Goal: Book appointment/travel/reservation

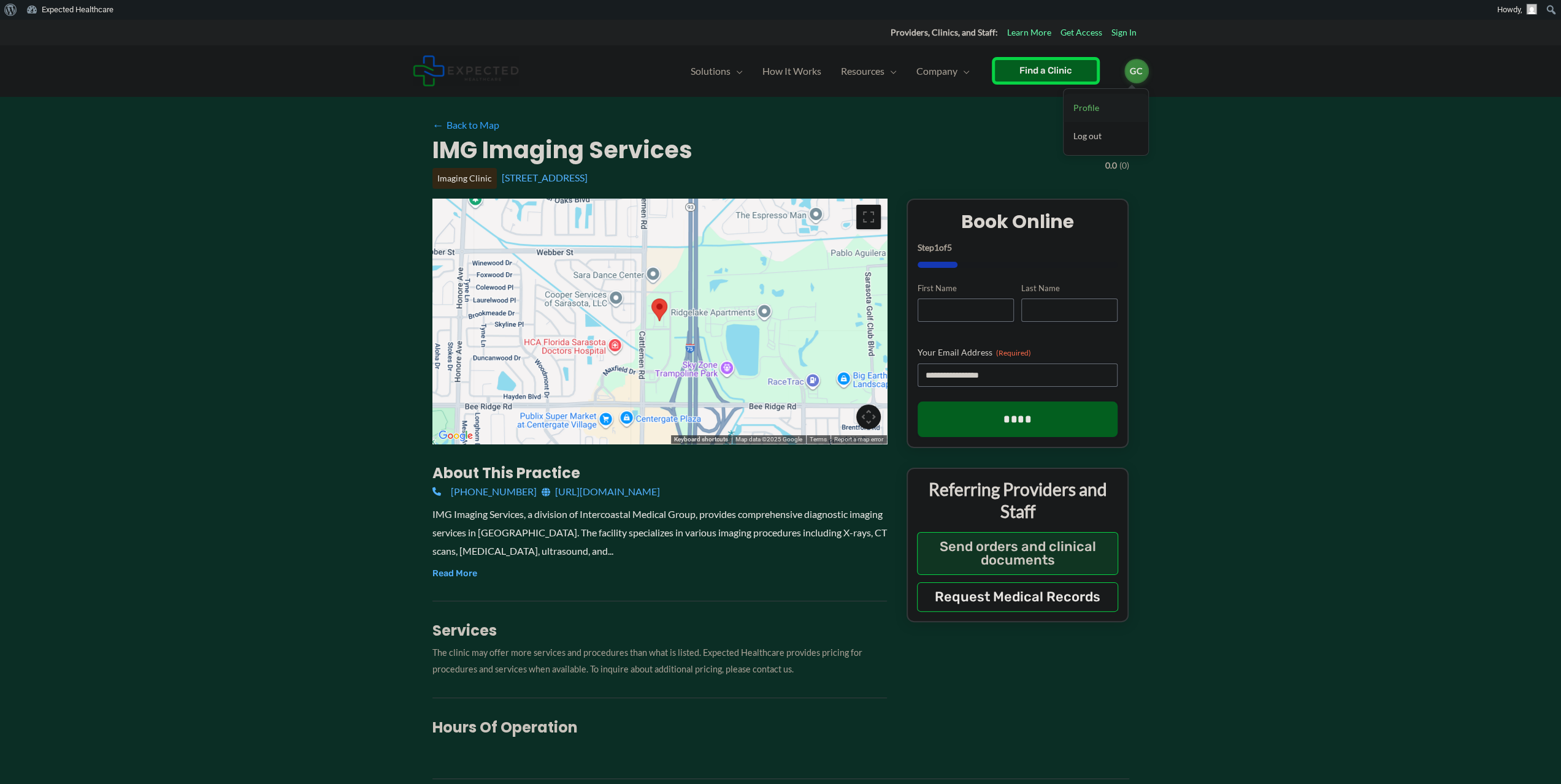
click at [1078, 105] on link "Profile" at bounding box center [1105, 108] width 84 height 28
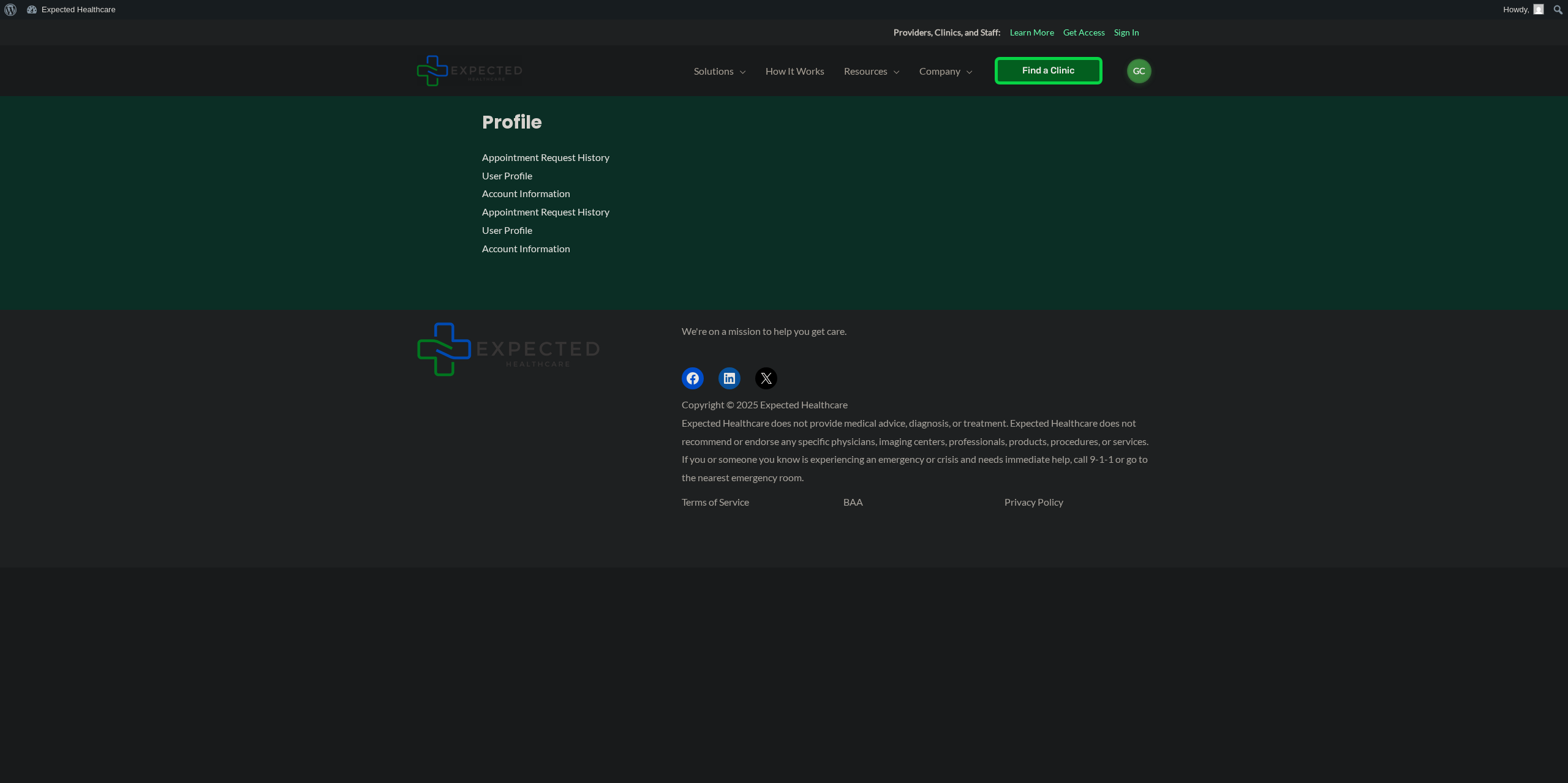
click at [593, 212] on p "Appointment Request History User Profile Account Information Appointment Reques…" at bounding box center [784, 202] width 605 height 109
click at [553, 214] on p "Appointment Request History User Profile Account Information Appointment Reques…" at bounding box center [784, 202] width 605 height 109
click at [501, 205] on p "Appointment Request History User Profile Account Information Appointment Reques…" at bounding box center [784, 202] width 605 height 109
click at [501, 207] on p "Appointment Request History User Profile Account Information Appointment Reques…" at bounding box center [784, 202] width 605 height 109
click at [508, 117] on h1 "Profile" at bounding box center [784, 122] width 605 height 22
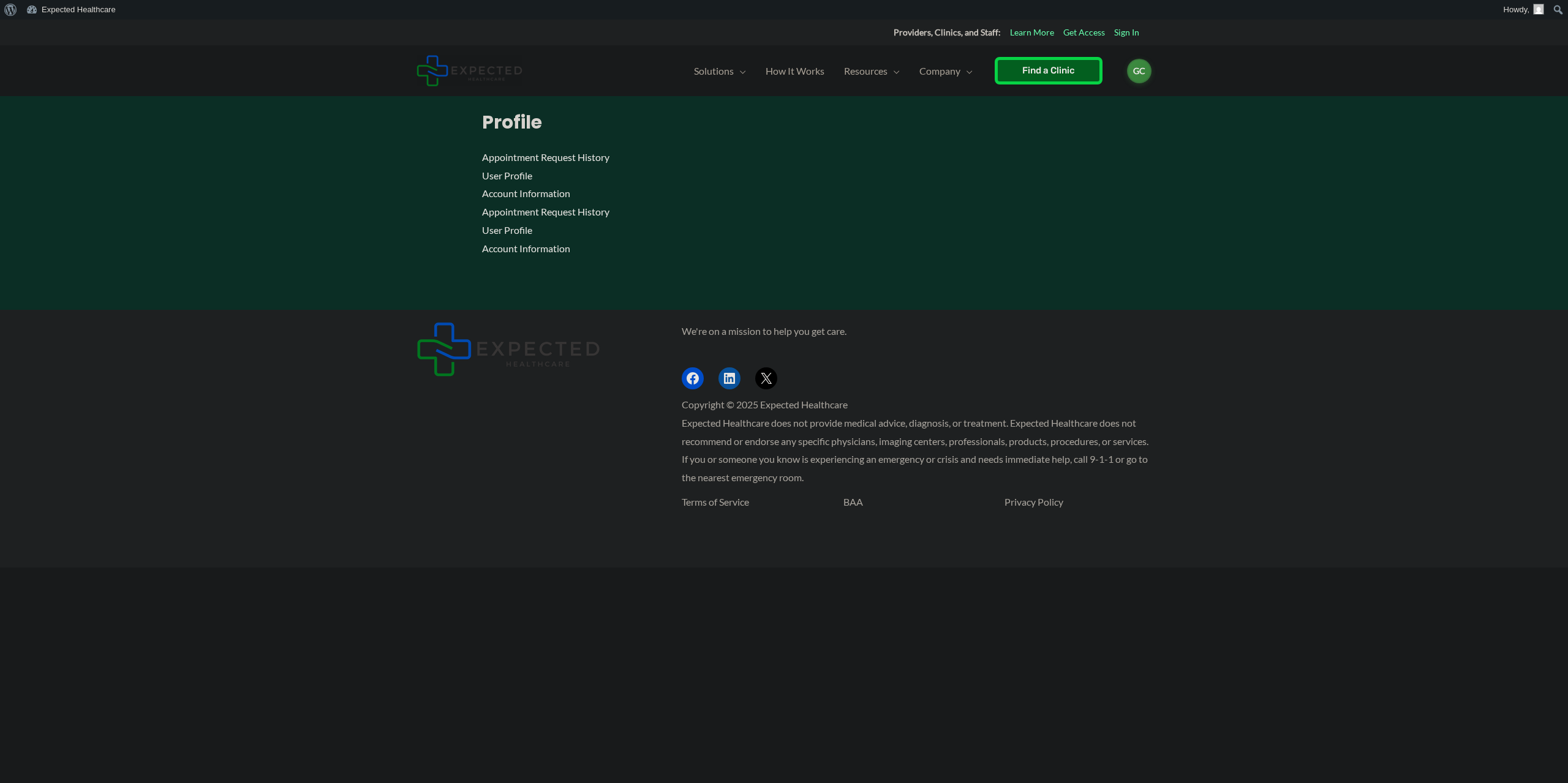
click at [495, 74] on img at bounding box center [470, 71] width 106 height 31
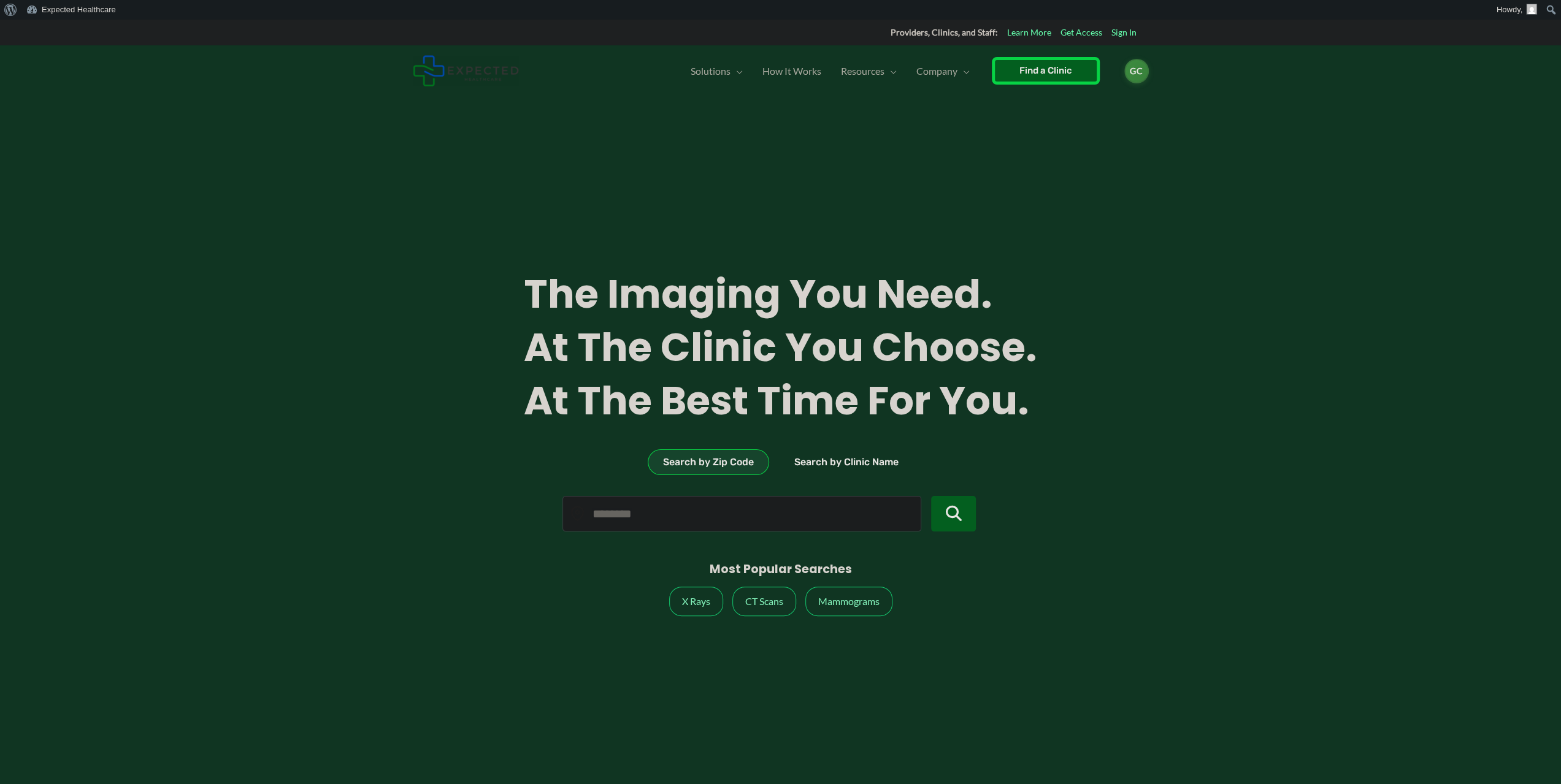
type input "*****"
click at [1507, 10] on link "Howdy," at bounding box center [1517, 9] width 49 height 19
click at [1109, 111] on link "Profile" at bounding box center [1105, 108] width 84 height 28
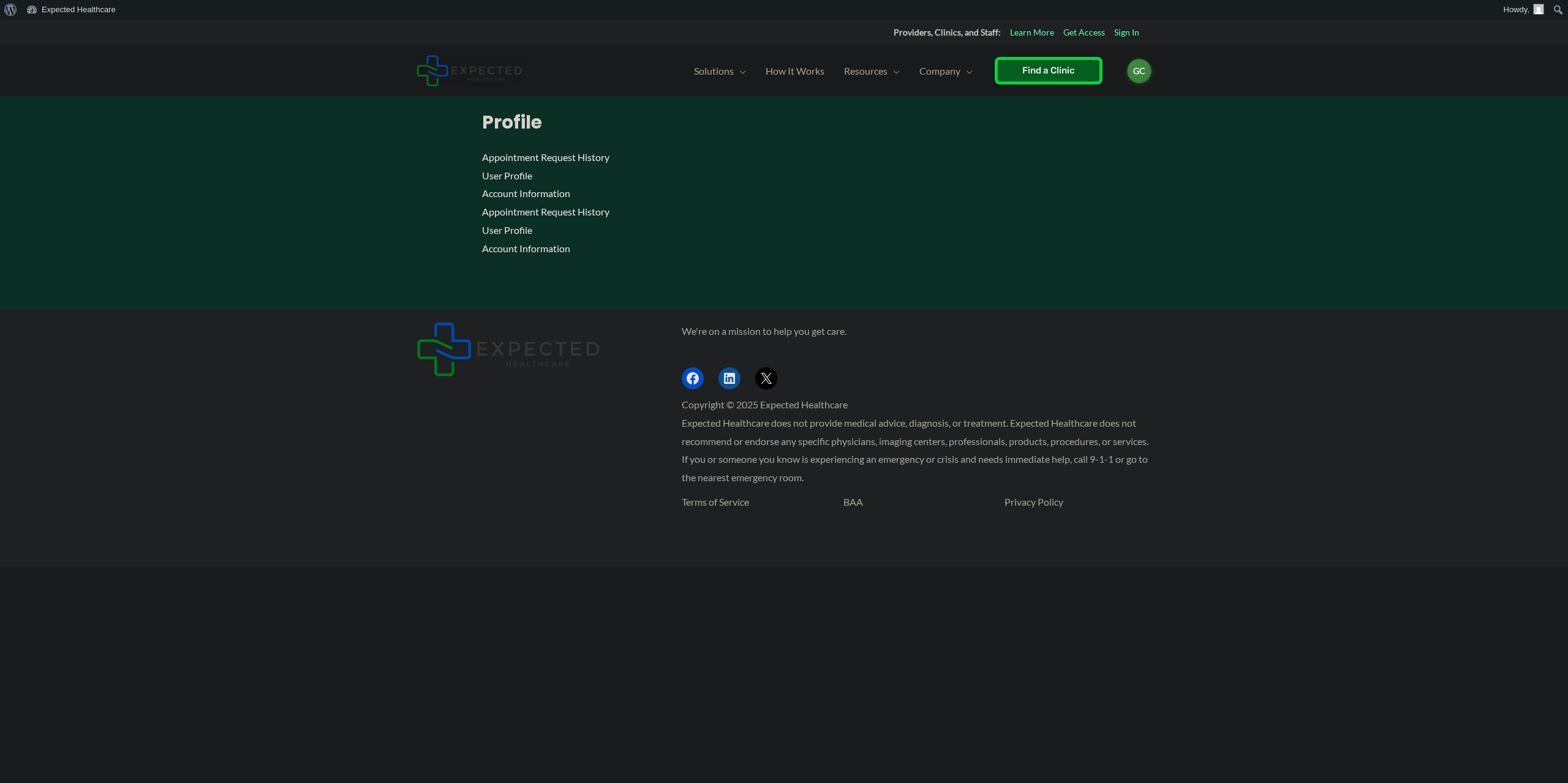
click at [499, 230] on p "Appointment Request History User Profile Account Information Appointment Reques…" at bounding box center [784, 202] width 605 height 109
click at [503, 236] on p "Appointment Request History User Profile Account Information Appointment Reques…" at bounding box center [784, 202] width 605 height 109
click at [520, 197] on p "Appointment Request History User Profile Account Information Appointment Reques…" at bounding box center [784, 202] width 605 height 109
click at [466, 187] on article "Profile Appointment Request History User Profile Account Information Appointmen…" at bounding box center [784, 210] width 735 height 198
click at [466, 181] on article "Profile Appointment Request History User Profile Account Information Appointmen…" at bounding box center [784, 210] width 735 height 198
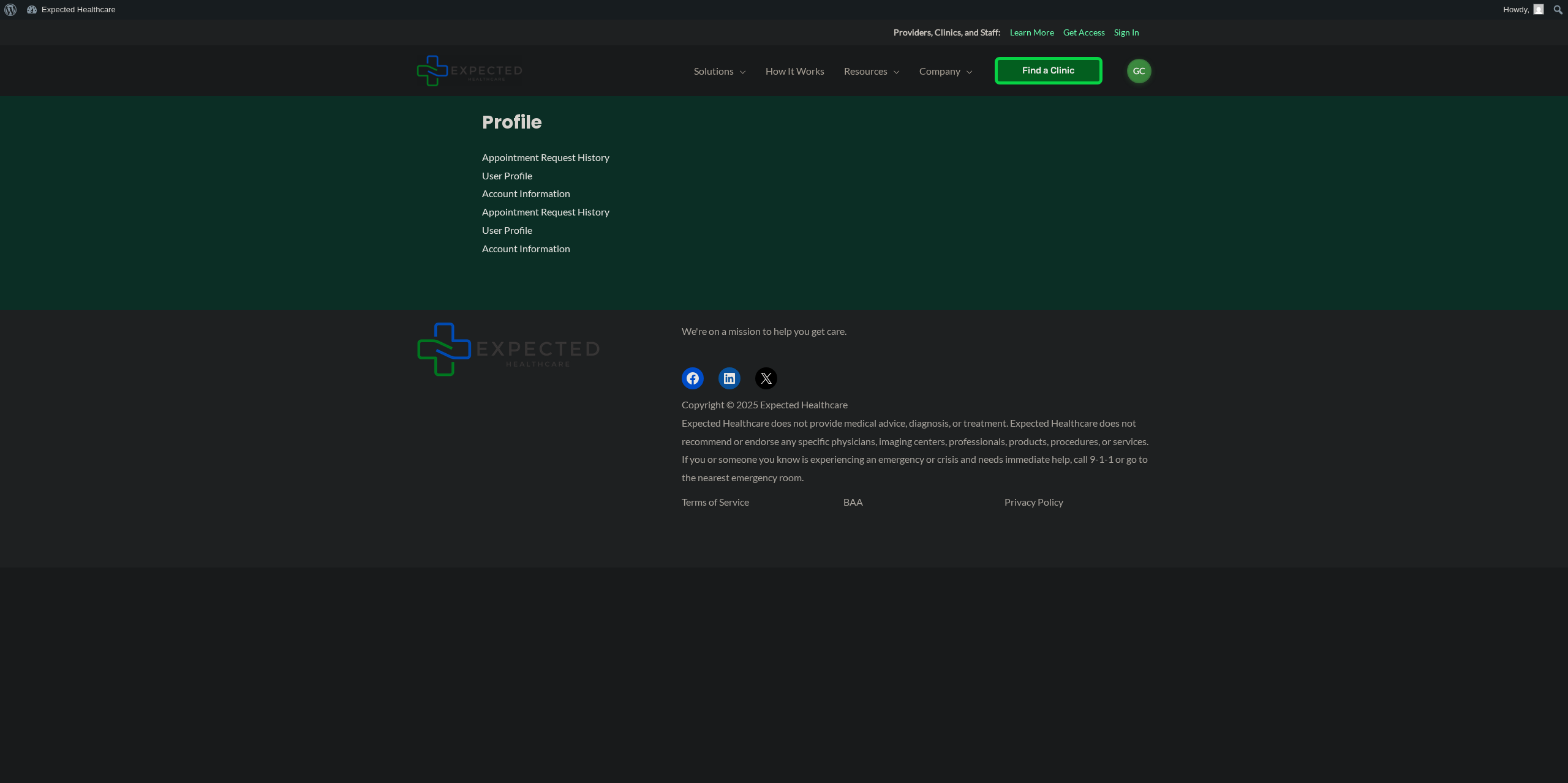
click at [468, 165] on article "Profile Appointment Request History User Profile Account Information Appointmen…" at bounding box center [784, 210] width 735 height 198
drag, startPoint x: 501, startPoint y: 152, endPoint x: 658, endPoint y: 151, distance: 157.0
click at [506, 152] on p "Appointment Request History User Profile Account Information Appointment Reques…" at bounding box center [784, 202] width 605 height 109
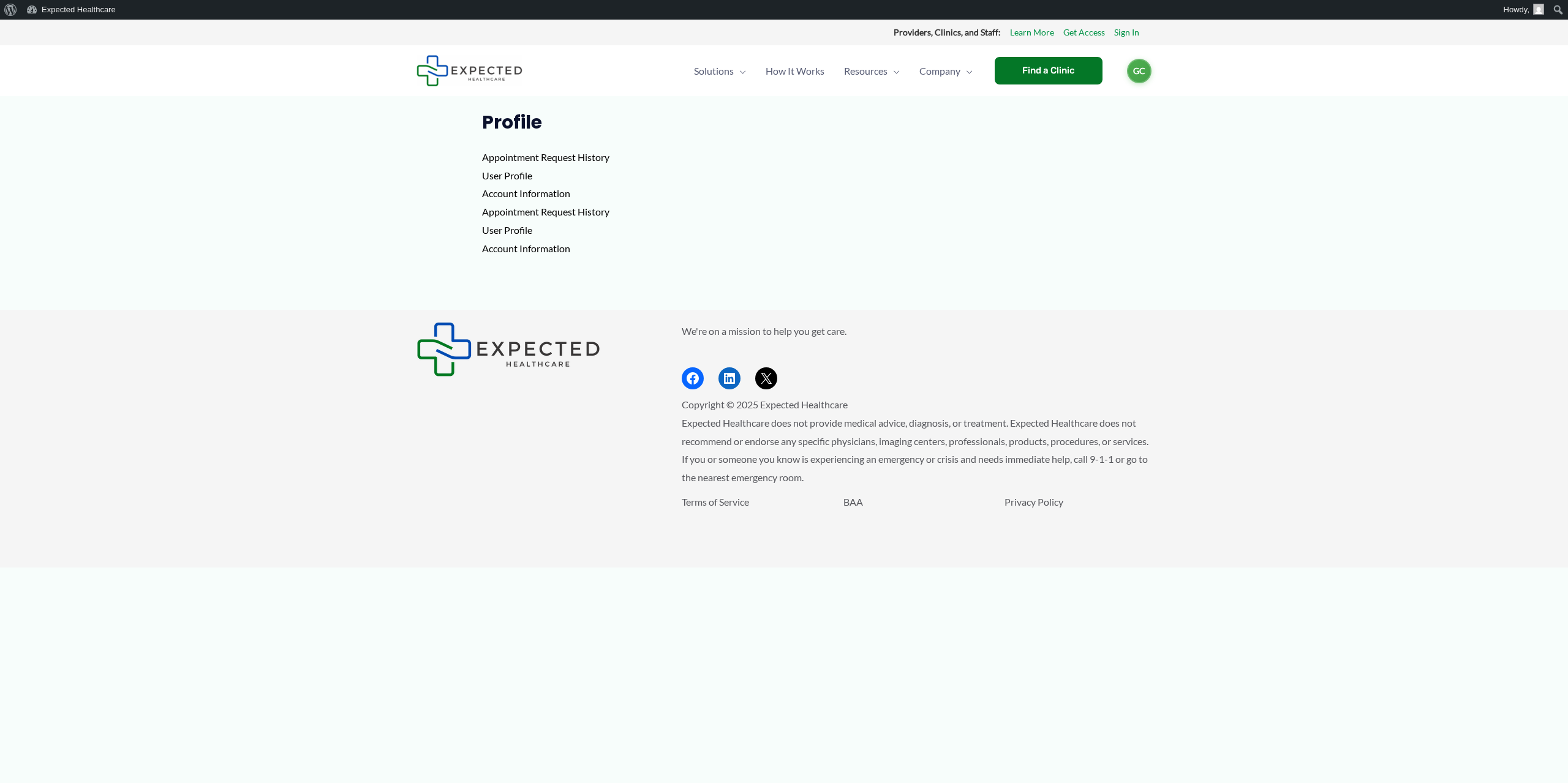
click at [510, 126] on h1 "Profile" at bounding box center [784, 122] width 605 height 22
click at [510, 151] on p "Appointment Request History User Profile Account Information Appointment Reques…" at bounding box center [784, 202] width 605 height 109
click at [506, 157] on p "Appointment Request History User Profile Account Information Appointment Reques…" at bounding box center [784, 202] width 605 height 109
click at [1152, 73] on div "Solutions Menu Toggle Clinics Providers Patients and Individuals Developers Law…" at bounding box center [784, 71] width 760 height 51
click at [1136, 62] on span "GC" at bounding box center [1139, 69] width 24 height 24
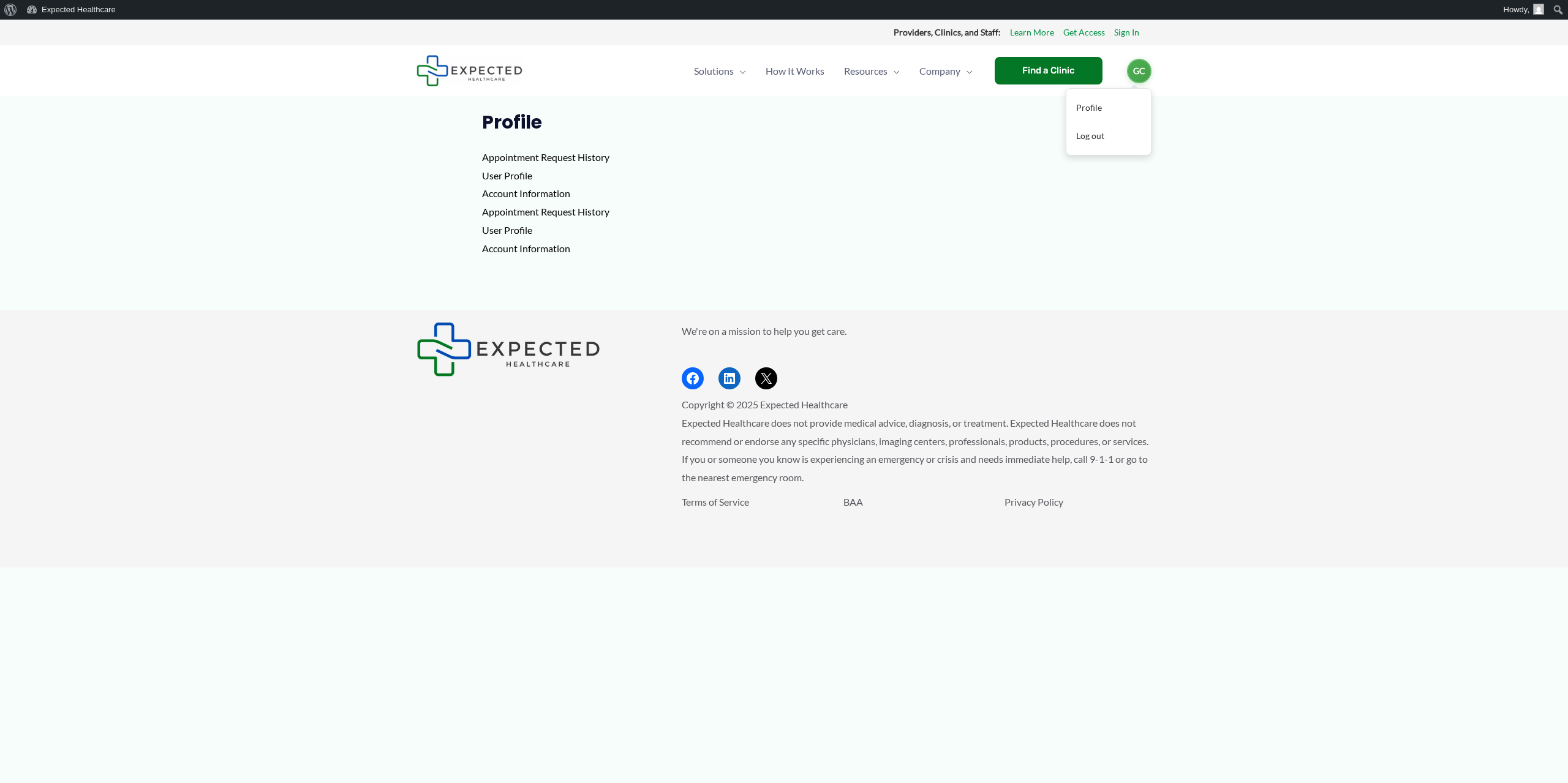
click at [560, 151] on p "Appointment Request History User Profile Account Information Appointment Reques…" at bounding box center [784, 202] width 605 height 109
click at [530, 162] on p "Appointment Request History User Profile Account Information Appointment Reques…" at bounding box center [784, 202] width 605 height 109
drag, startPoint x: 476, startPoint y: 154, endPoint x: 813, endPoint y: 90, distance: 343.0
click at [480, 151] on article "Profile Appointment Request History User Profile Account Information Appointmen…" at bounding box center [784, 210] width 735 height 198
click at [1142, 71] on span "GC" at bounding box center [1139, 69] width 24 height 24
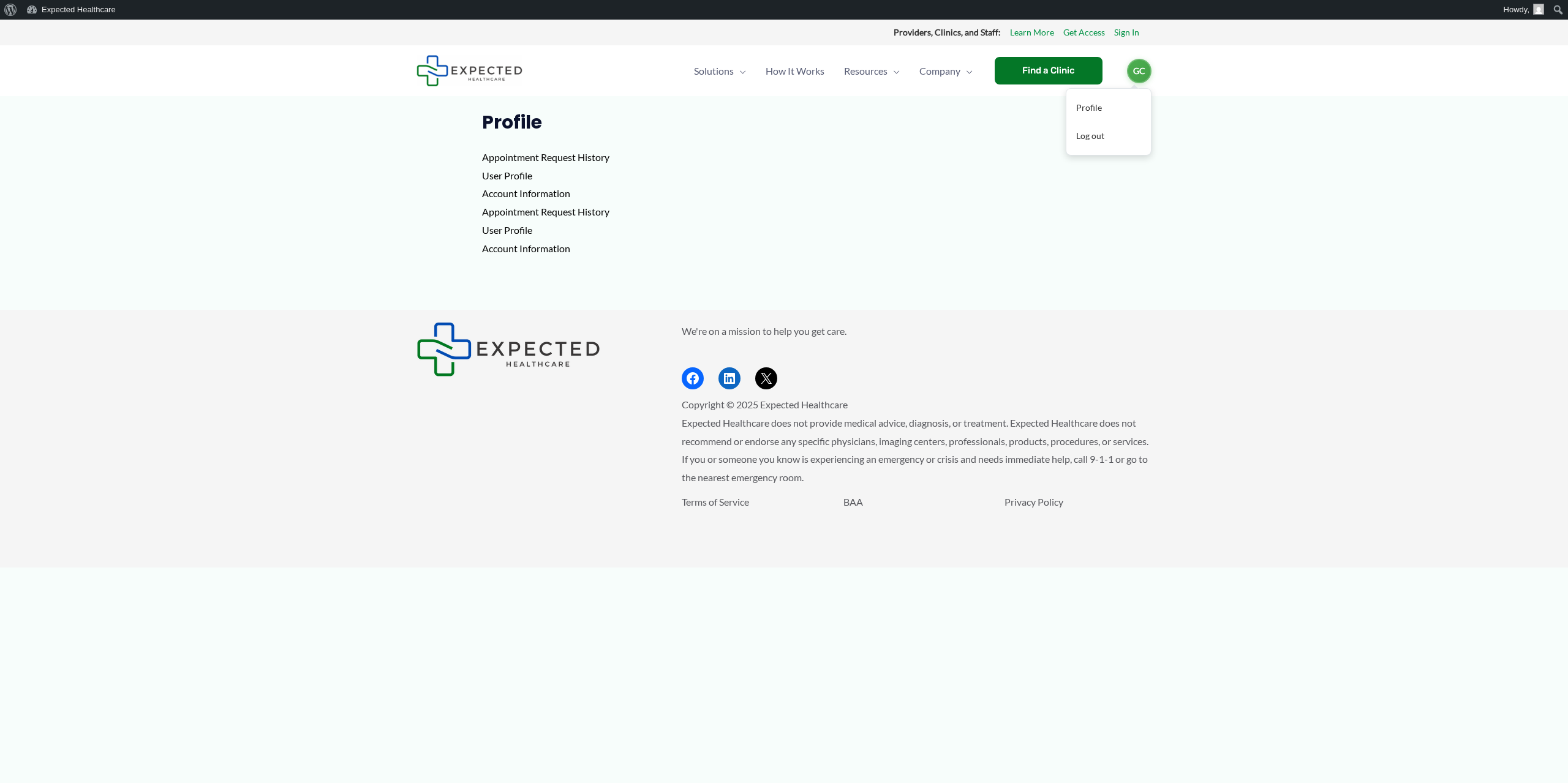
click at [613, 190] on p "Appointment Request History User Profile Account Information Appointment Reques…" at bounding box center [784, 202] width 605 height 109
click at [503, 66] on img at bounding box center [470, 71] width 106 height 31
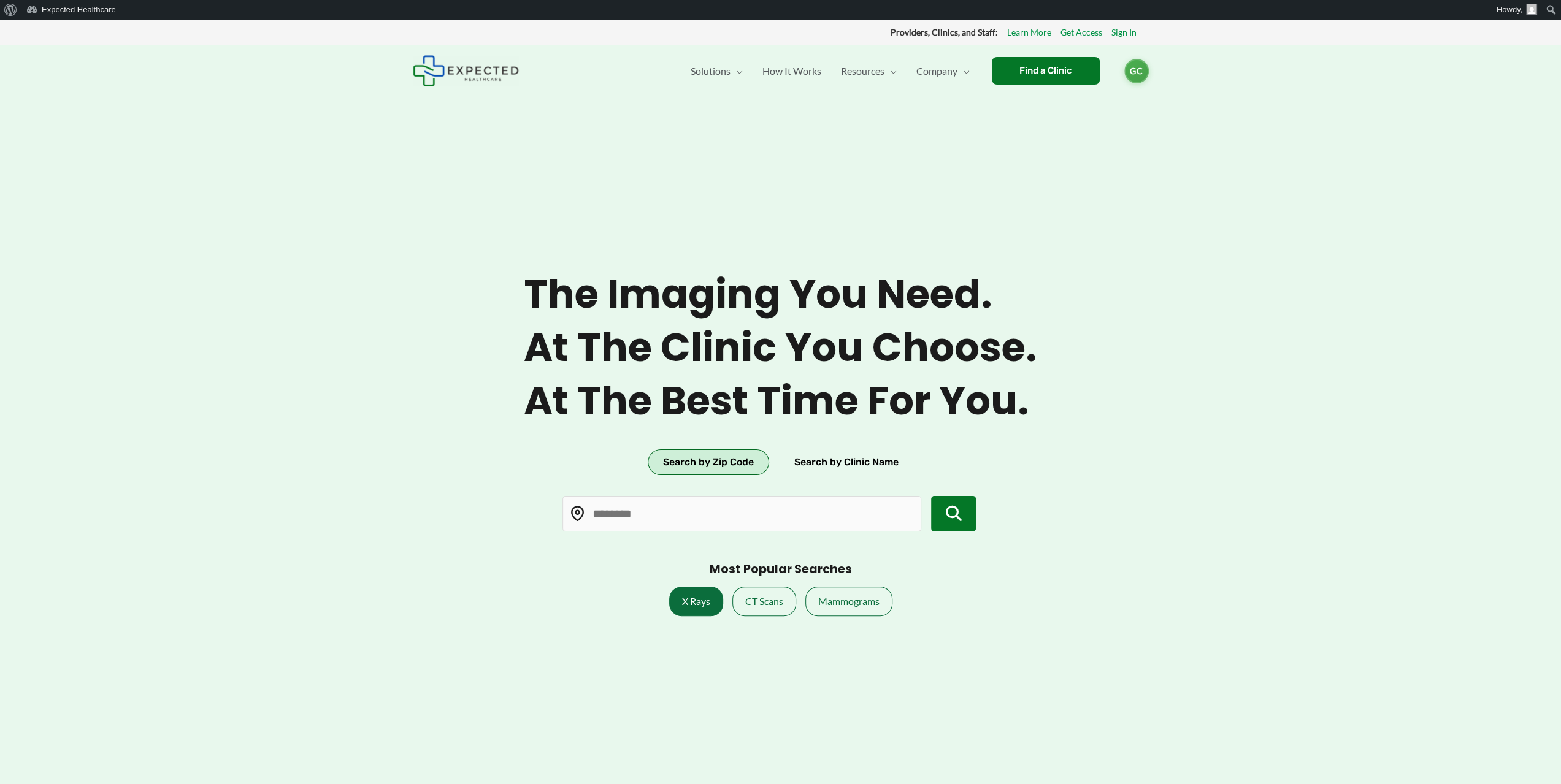
click at [692, 606] on link "X Rays" at bounding box center [696, 601] width 54 height 29
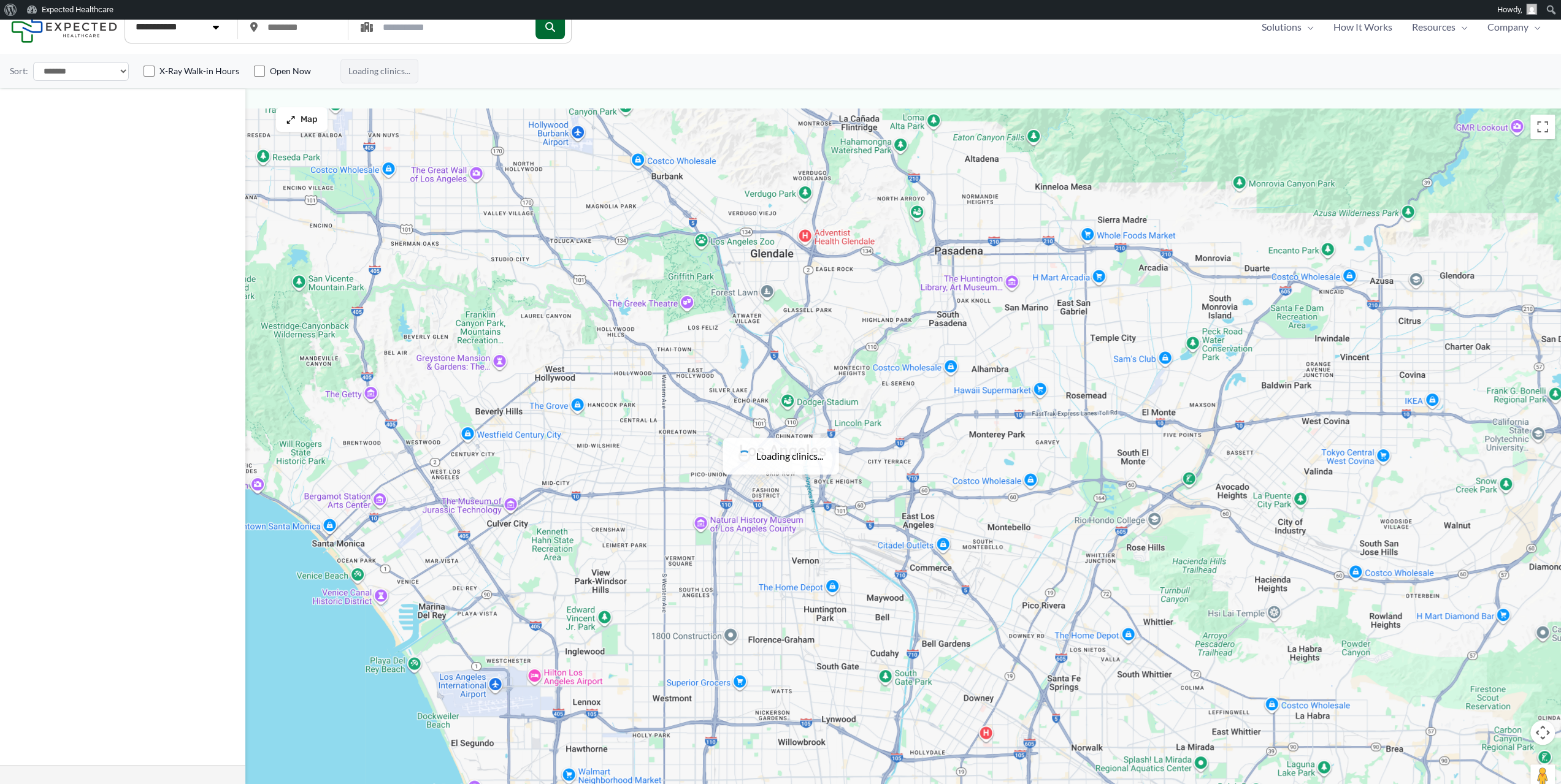
click at [195, 71] on label "X-Ray Walk-in Hours" at bounding box center [199, 71] width 79 height 13
click at [292, 38] on input "text" at bounding box center [300, 28] width 82 height 25
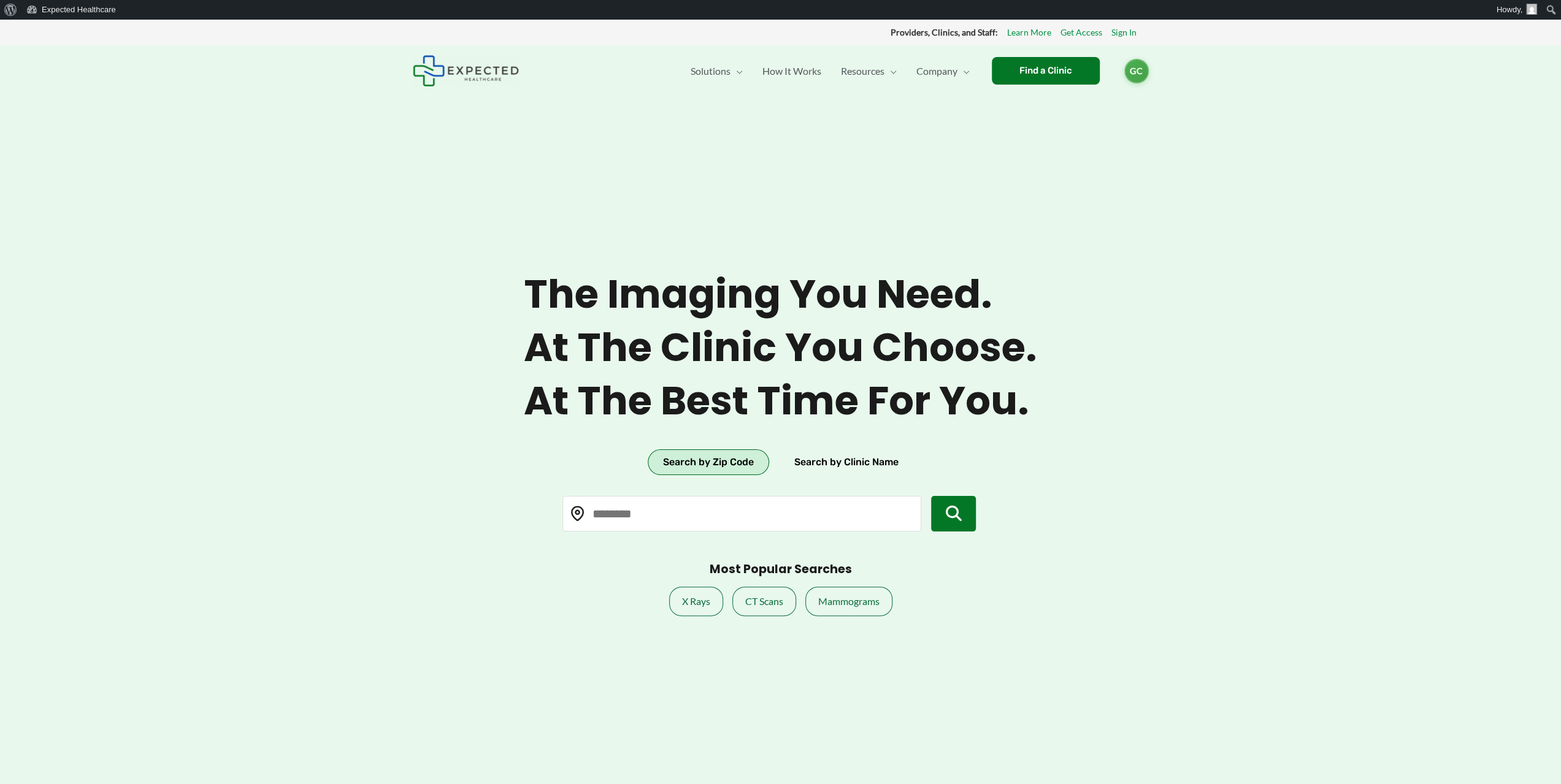
click at [727, 517] on input "text" at bounding box center [742, 514] width 359 height 36
type input "*****"
click at [949, 507] on icon "submit" at bounding box center [953, 513] width 16 height 16
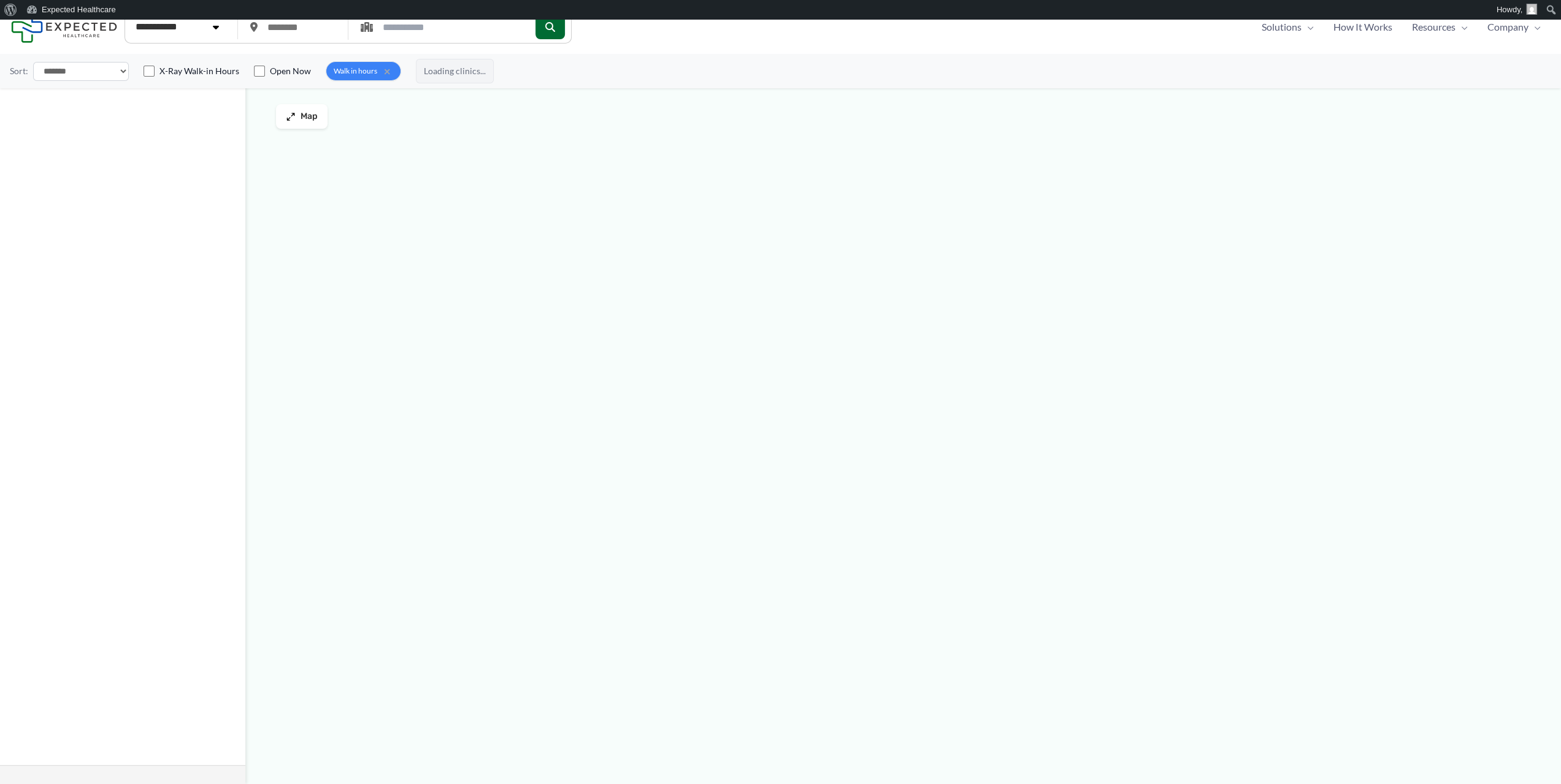
type input "*****"
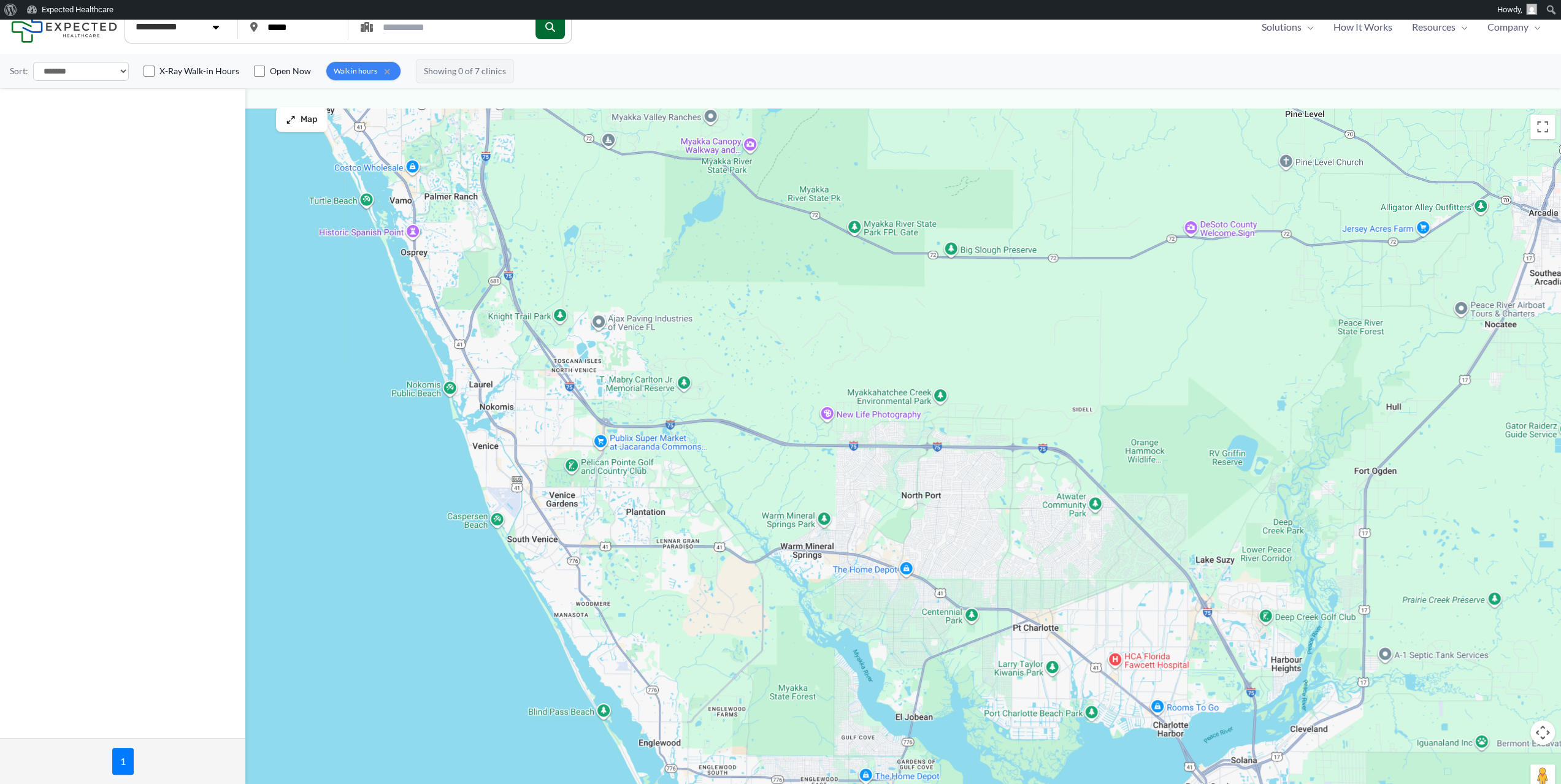
drag, startPoint x: 655, startPoint y: 360, endPoint x: 744, endPoint y: 531, distance: 192.8
click at [744, 531] on div at bounding box center [780, 456] width 1561 height 695
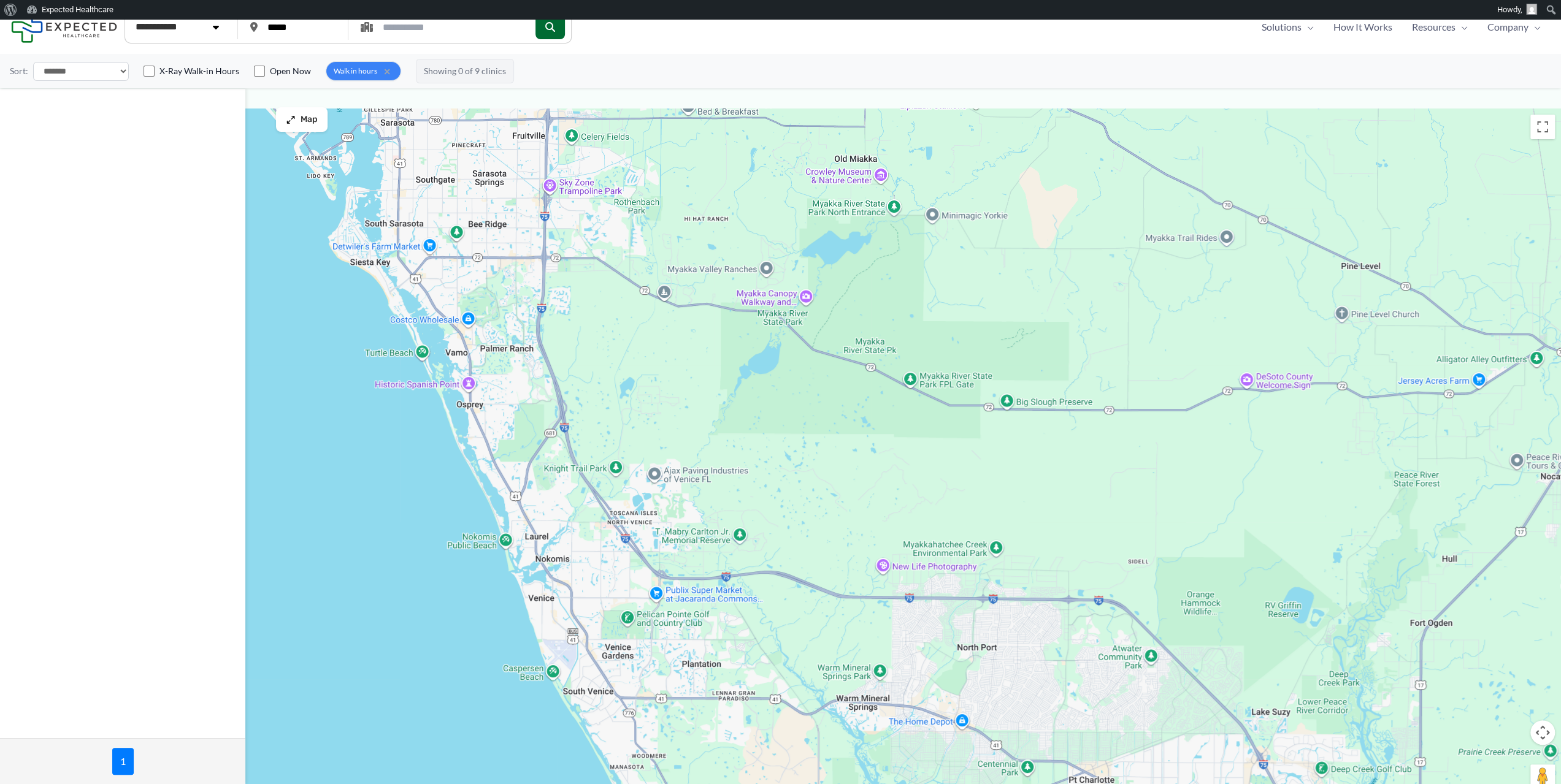
drag, startPoint x: 579, startPoint y: 319, endPoint x: 637, endPoint y: 473, distance: 164.6
click at [637, 473] on div at bounding box center [780, 456] width 1561 height 695
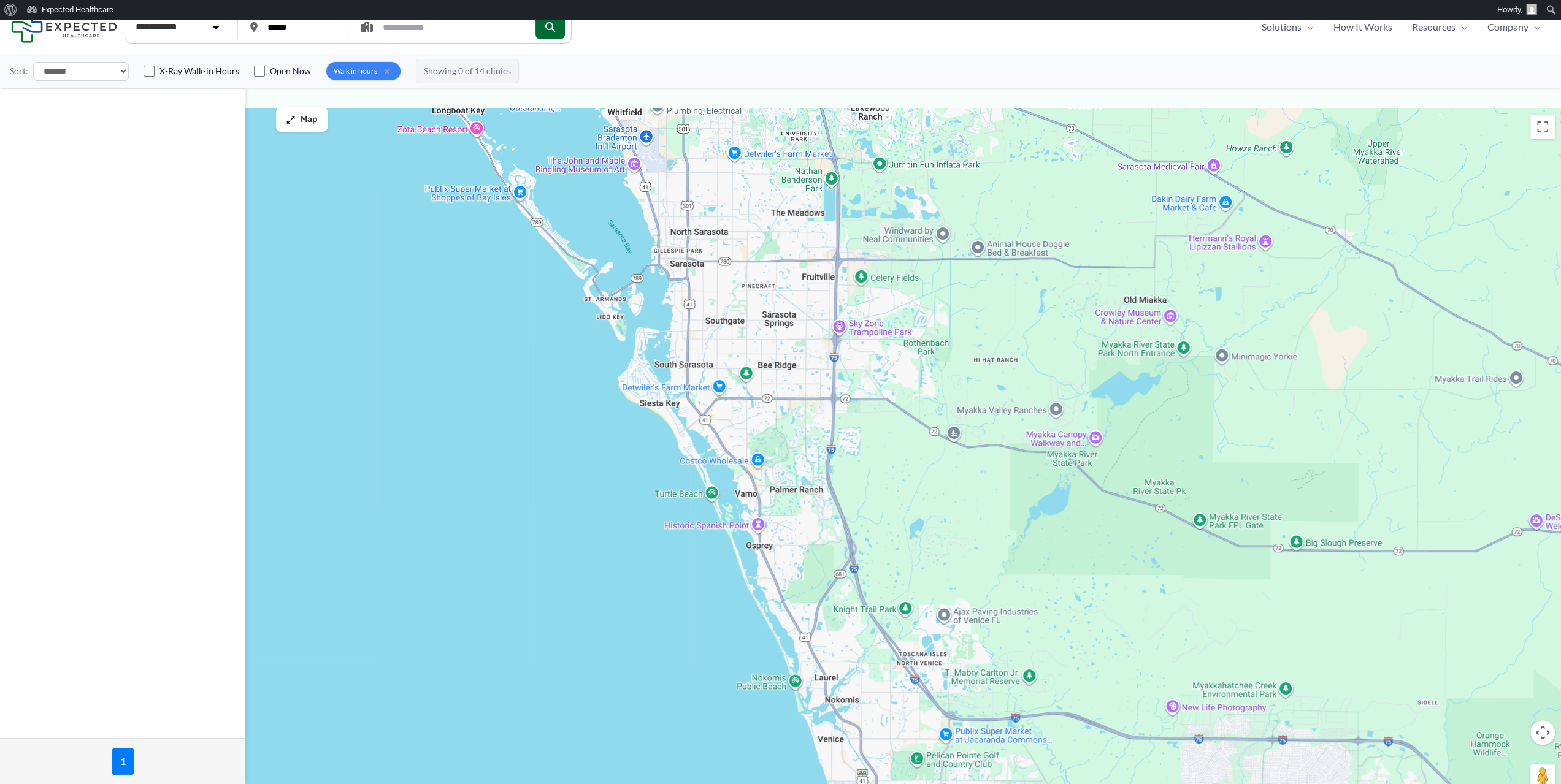
drag, startPoint x: 618, startPoint y: 399, endPoint x: 933, endPoint y: 546, distance: 347.6
click at [918, 540] on div at bounding box center [780, 456] width 1561 height 695
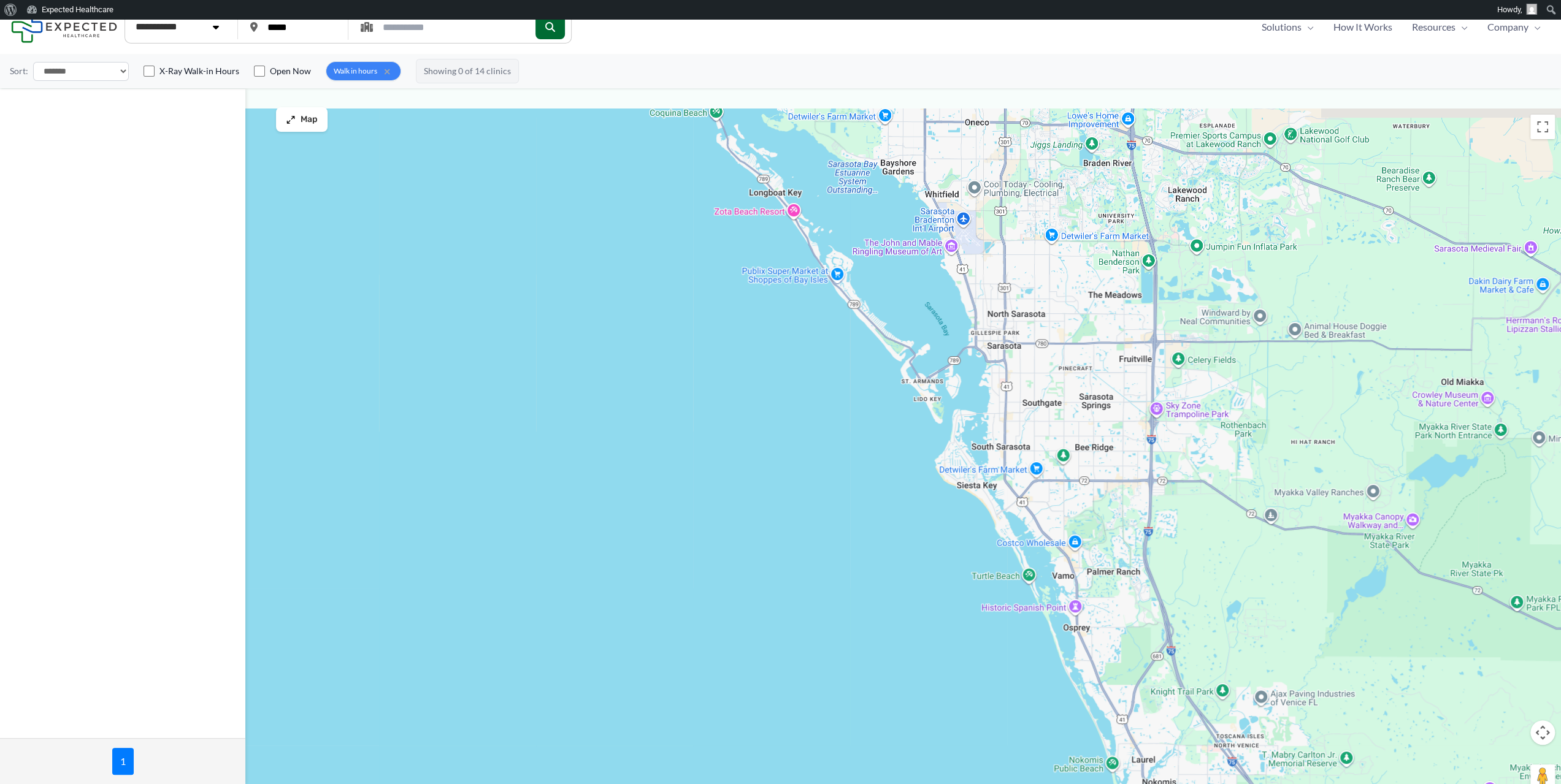
drag, startPoint x: 904, startPoint y: 511, endPoint x: 457, endPoint y: 325, distance: 484.2
click at [457, 325] on div at bounding box center [780, 456] width 1561 height 695
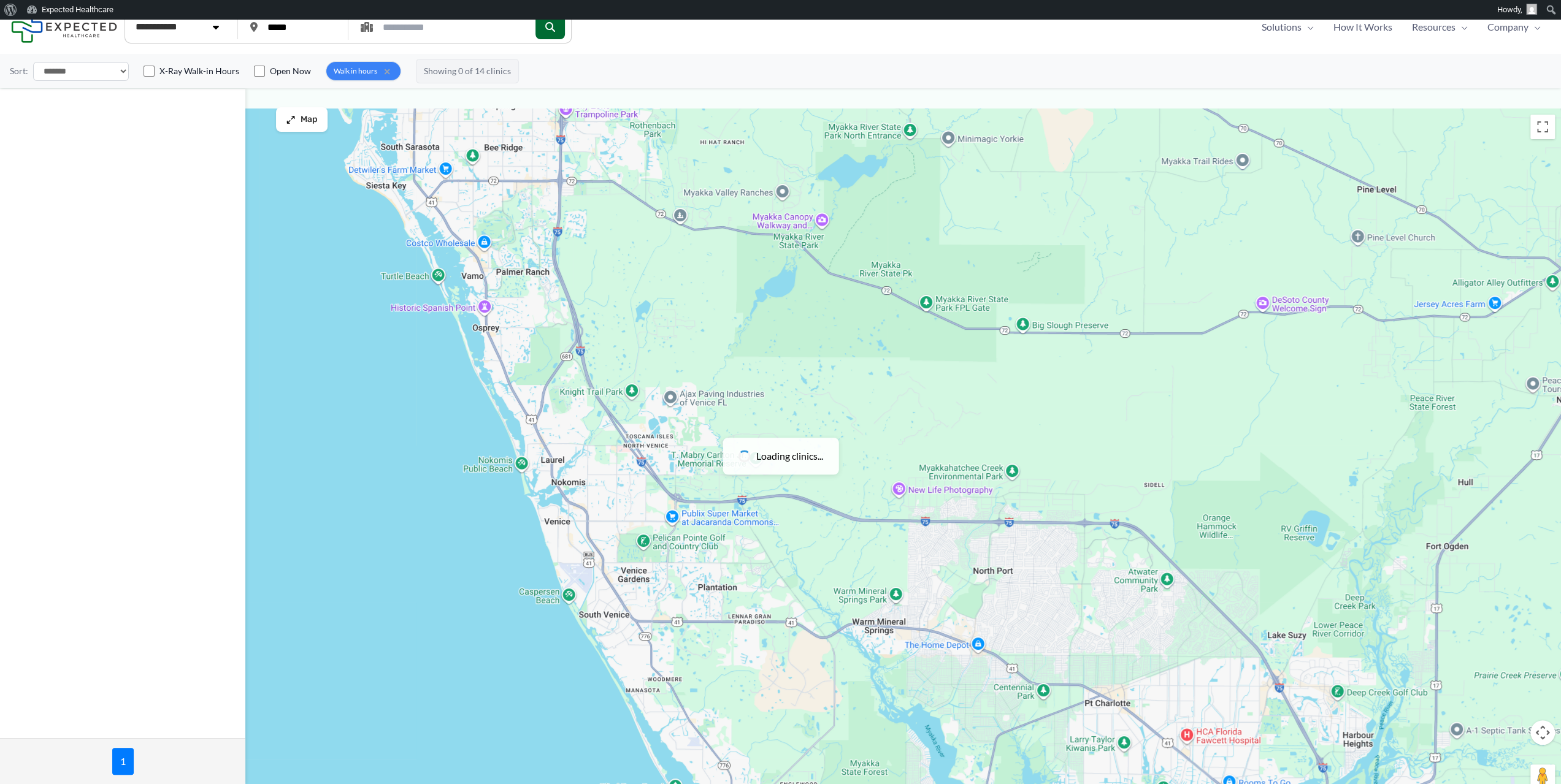
drag, startPoint x: 765, startPoint y: 387, endPoint x: 901, endPoint y: 410, distance: 137.9
click at [901, 410] on div at bounding box center [780, 456] width 1561 height 695
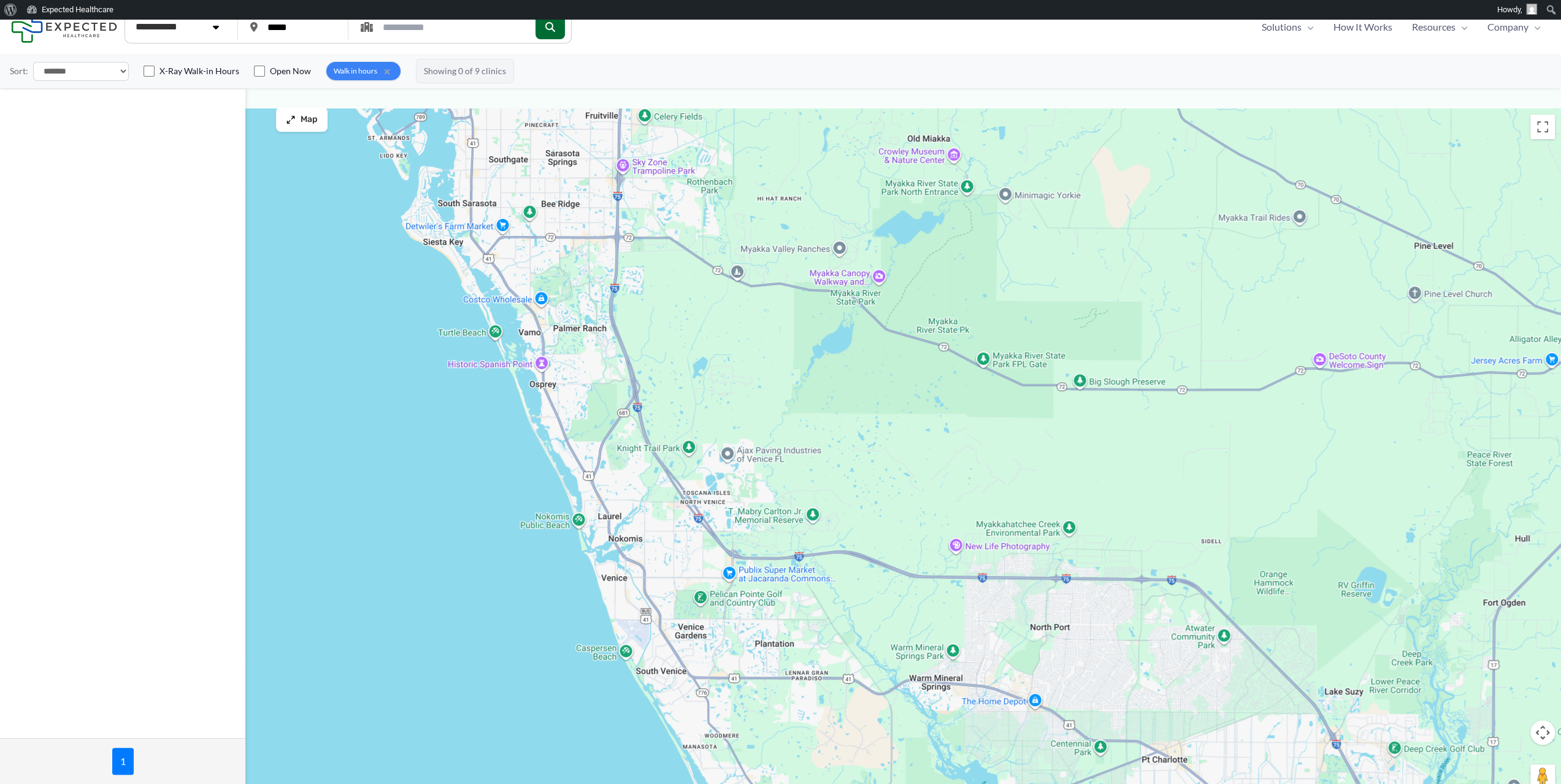
drag, startPoint x: 526, startPoint y: 238, endPoint x: 580, endPoint y: 292, distance: 76.4
click at [580, 292] on div at bounding box center [780, 456] width 1561 height 695
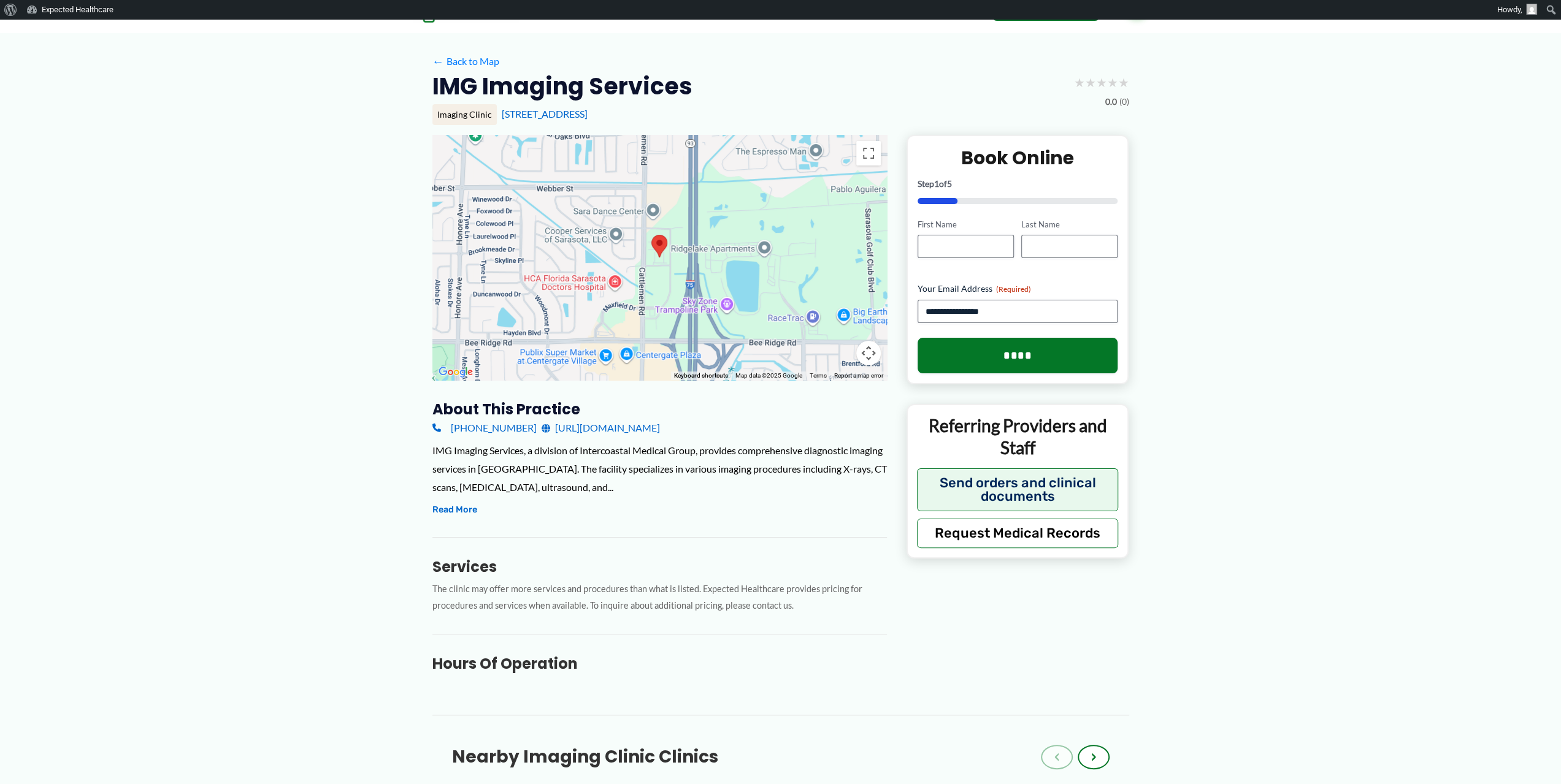
scroll to position [184, 0]
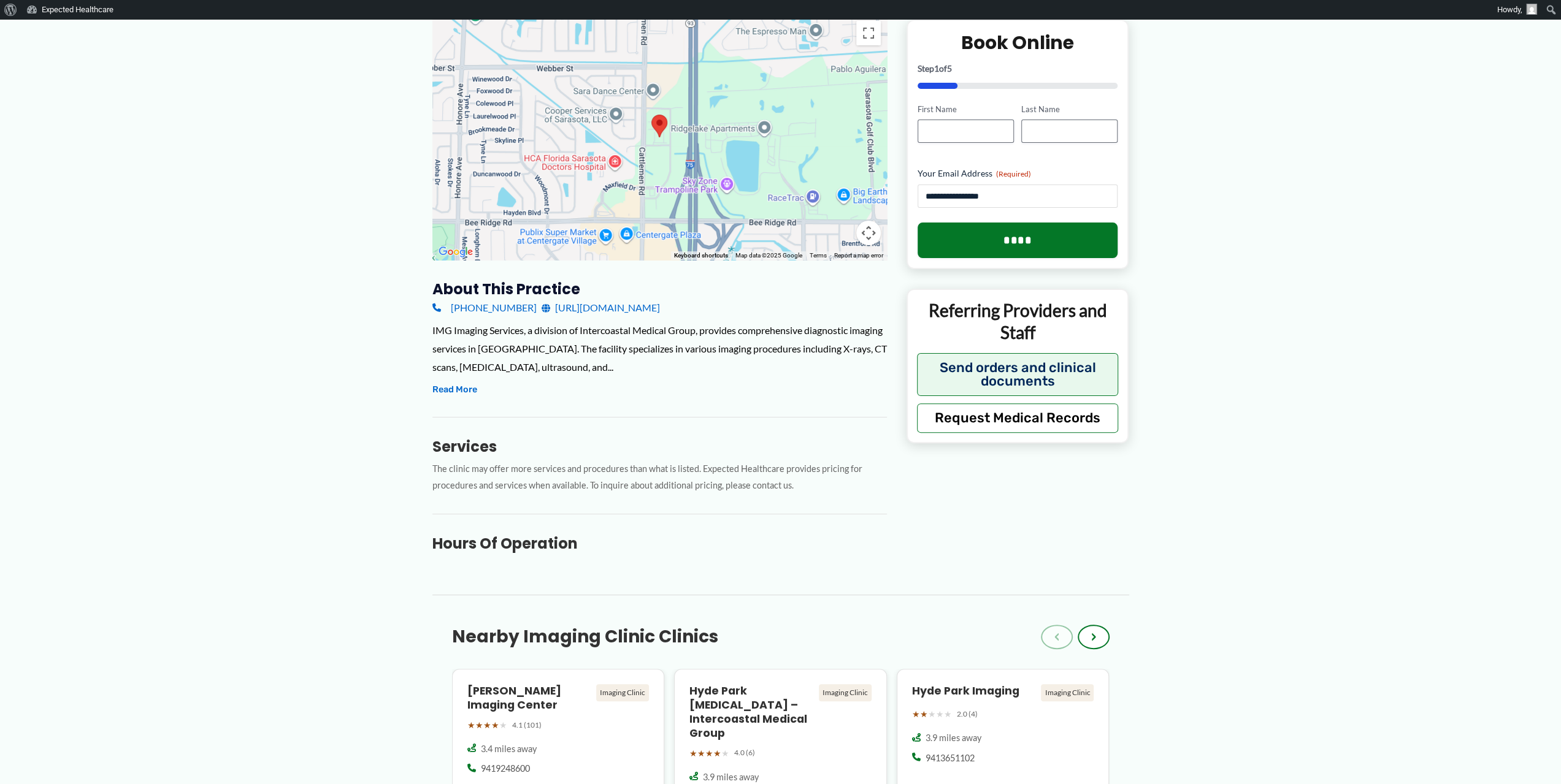
drag, startPoint x: 730, startPoint y: 198, endPoint x: 591, endPoint y: 221, distance: 140.9
click at [592, 221] on div "← Move left → Move right ↑ Move up ↓ Move down + Zoom in - Zoom out Home Jump l…" at bounding box center [780, 290] width 697 height 551
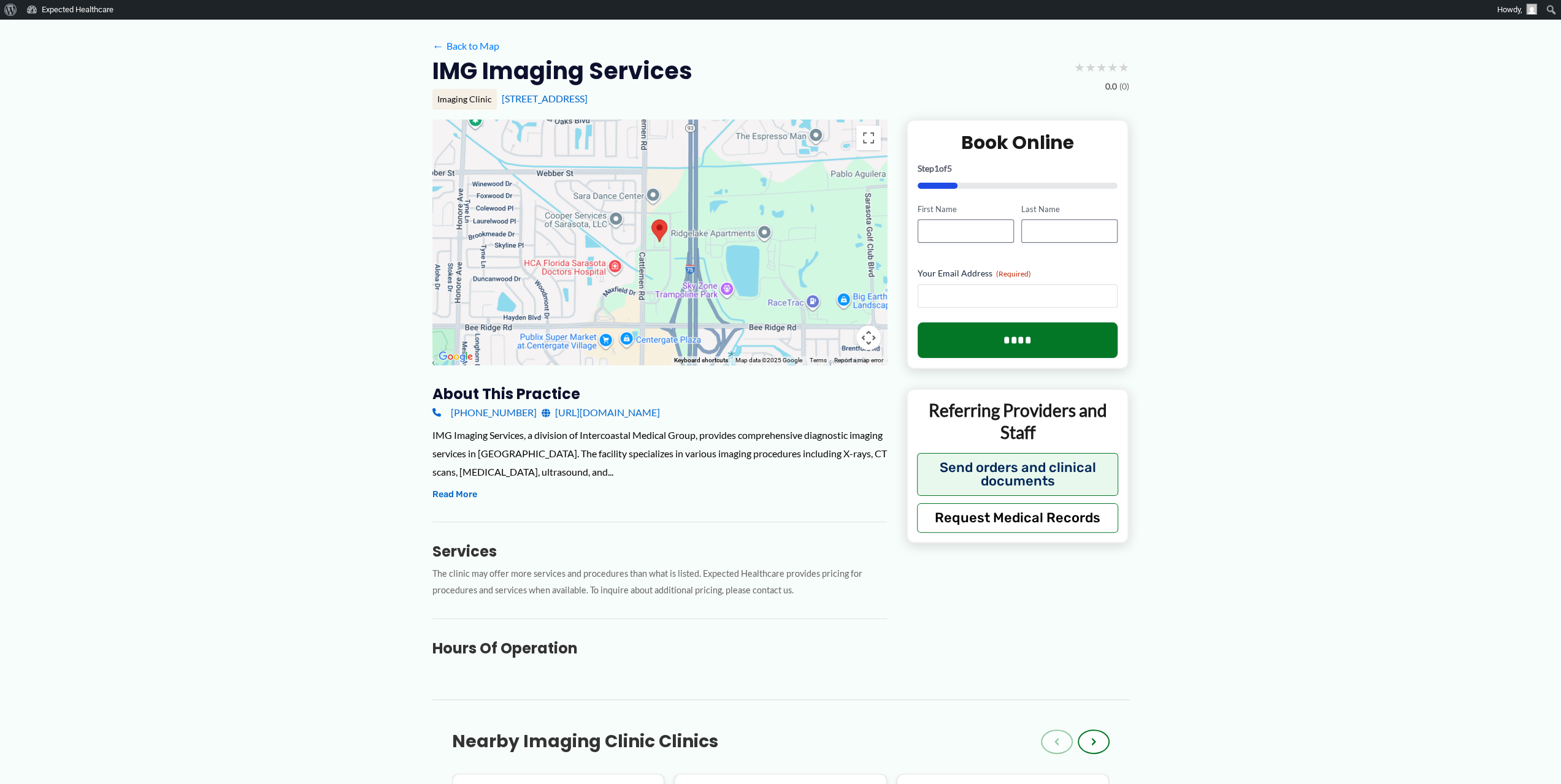
scroll to position [0, 0]
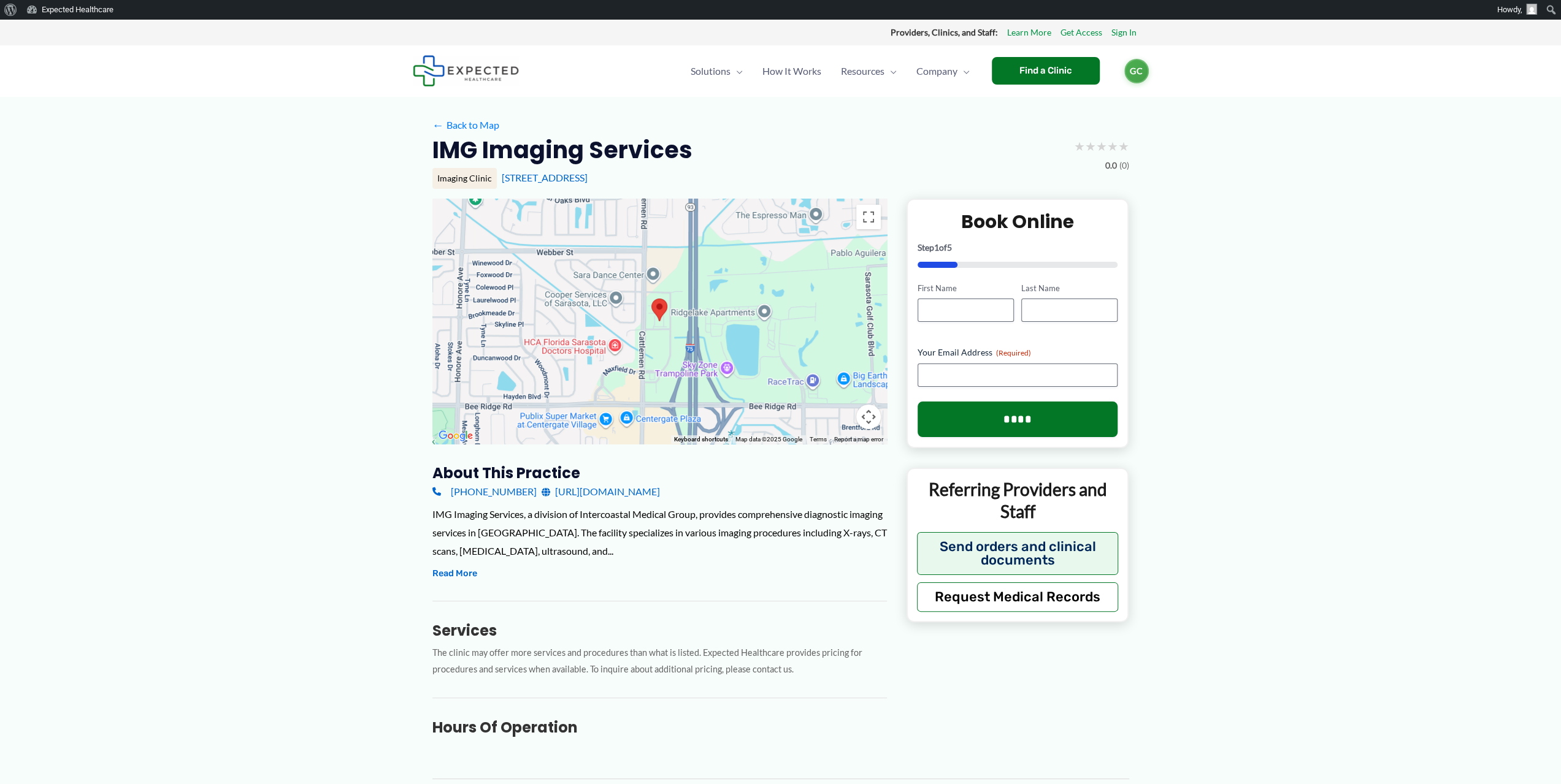
click at [473, 74] on img at bounding box center [466, 71] width 106 height 31
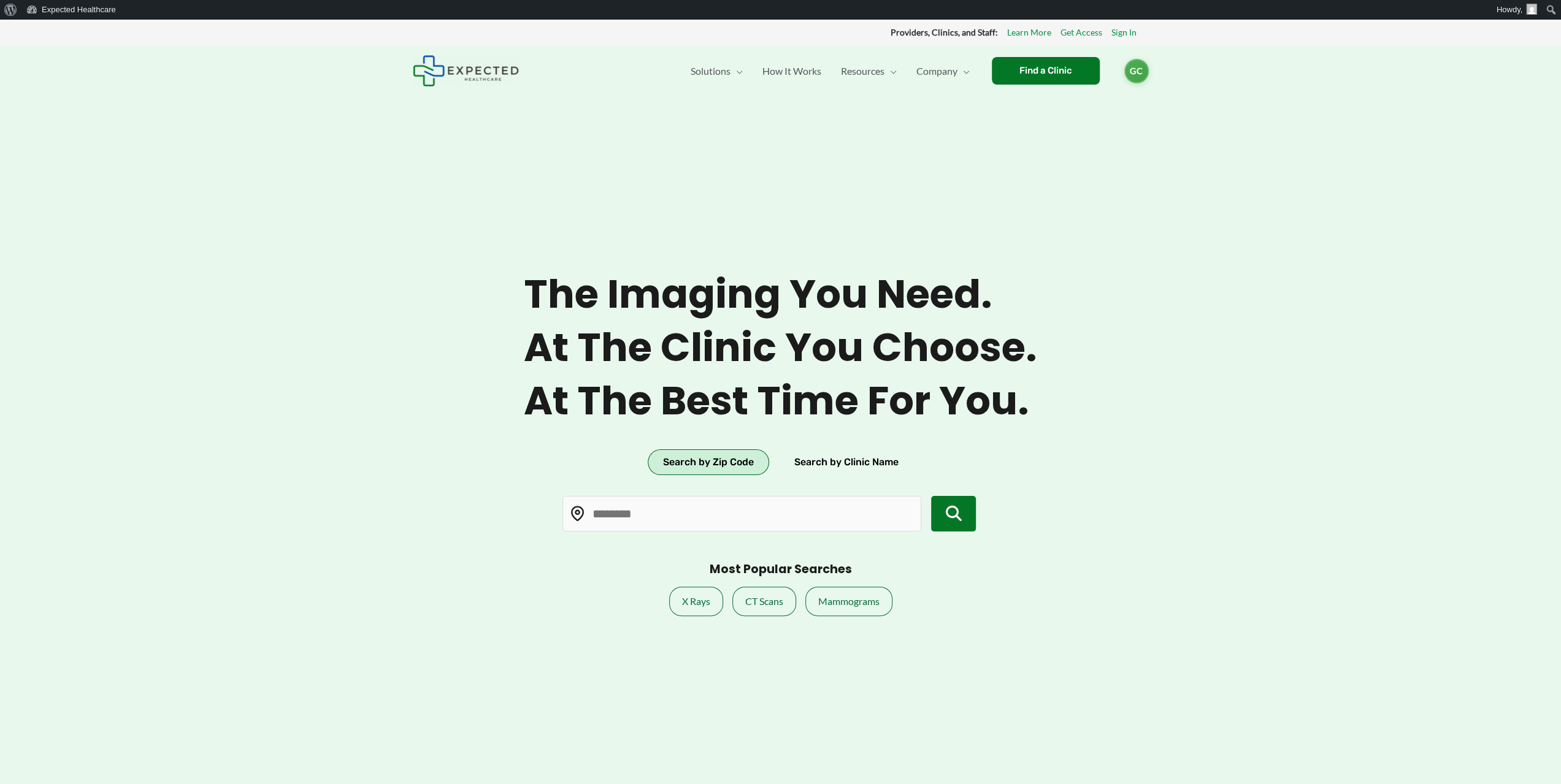
drag, startPoint x: 621, startPoint y: 533, endPoint x: 637, endPoint y: 518, distance: 21.9
click at [621, 532] on form at bounding box center [769, 514] width 491 height 48
click at [637, 518] on input "text" at bounding box center [742, 514] width 359 height 36
type input "*****"
click at [936, 514] on button "submit" at bounding box center [953, 514] width 46 height 36
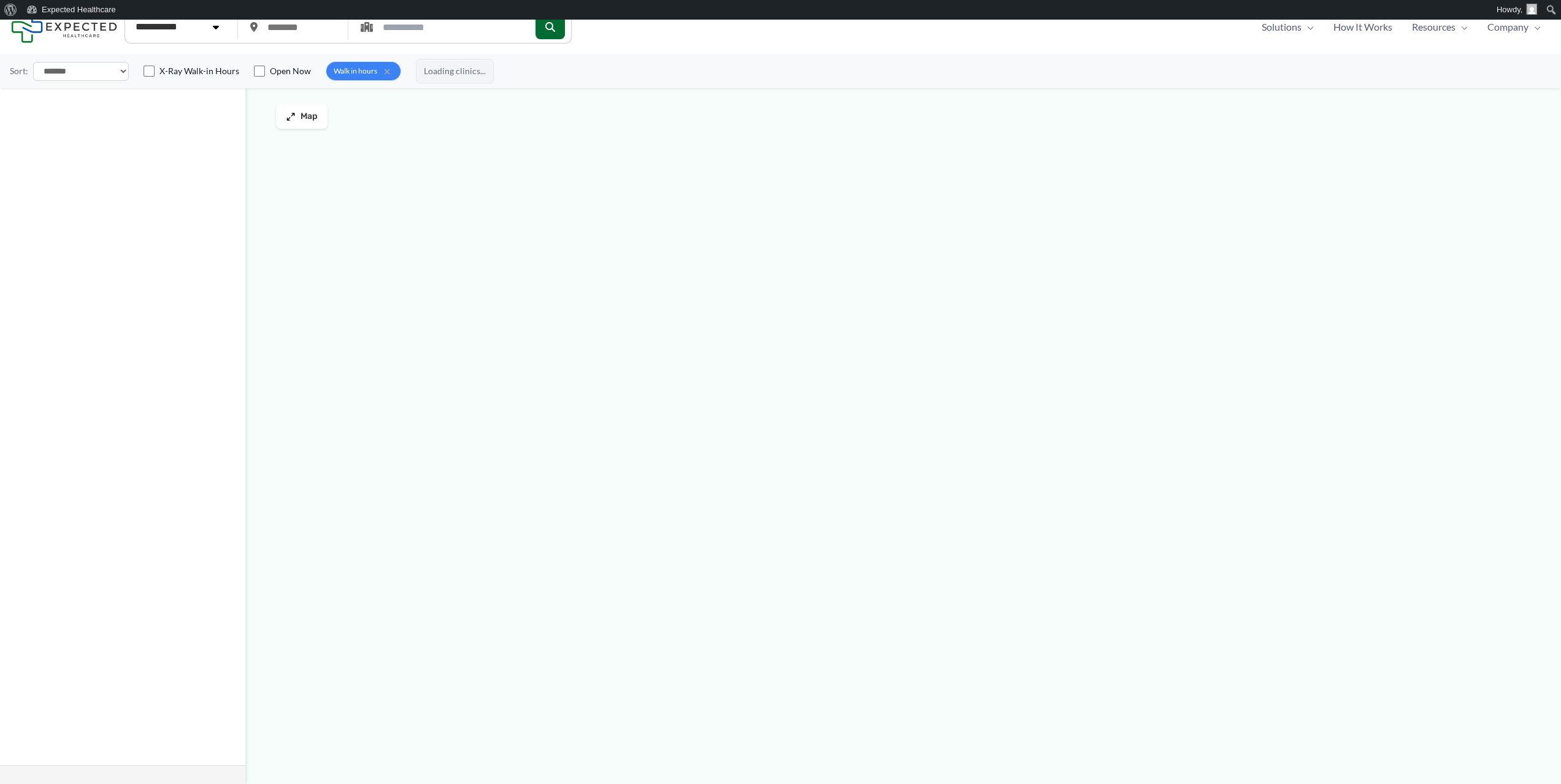
type input "*****"
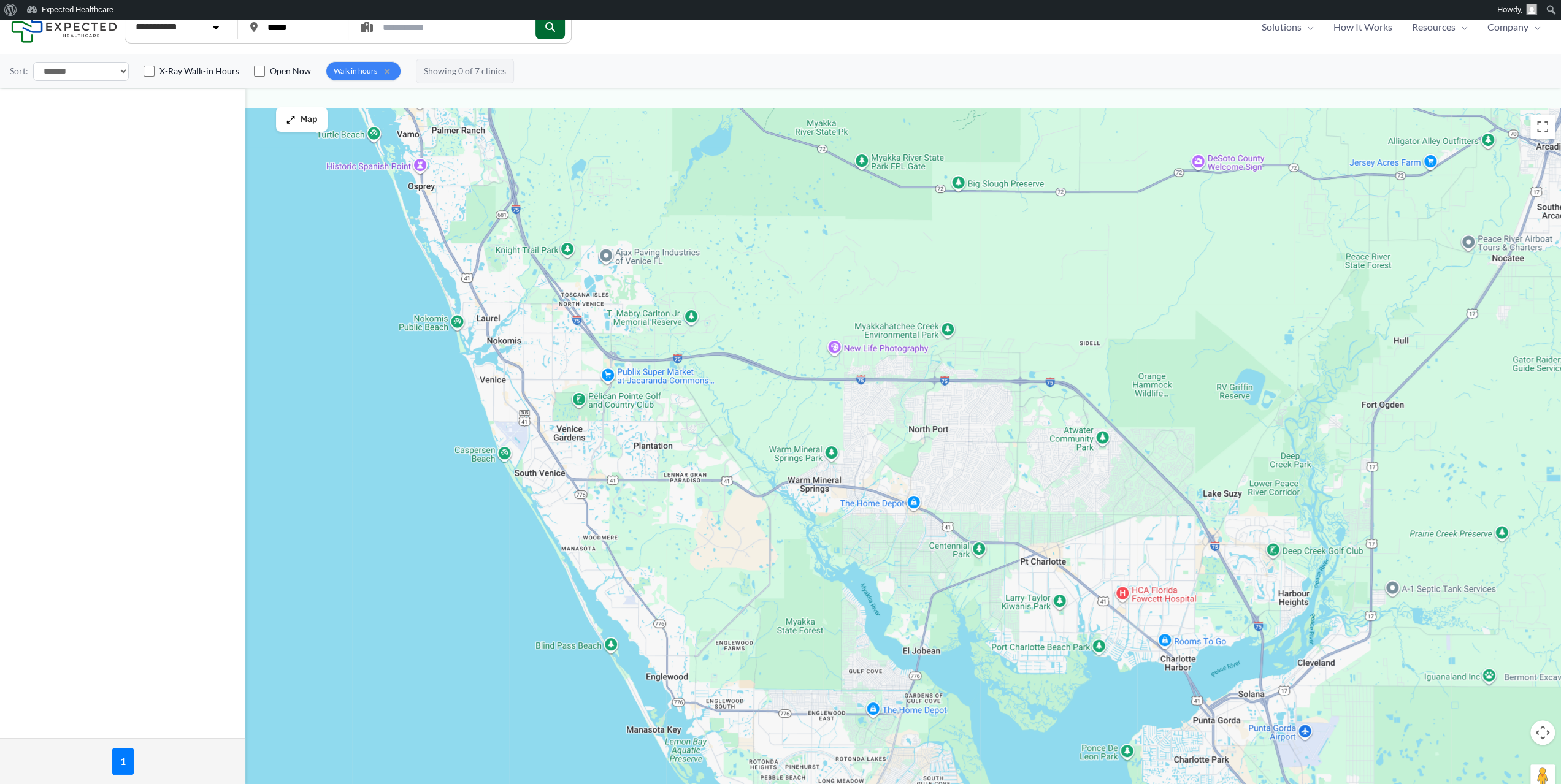
drag, startPoint x: 713, startPoint y: 390, endPoint x: 713, endPoint y: 447, distance: 57.0
click at [713, 447] on div at bounding box center [780, 456] width 1561 height 695
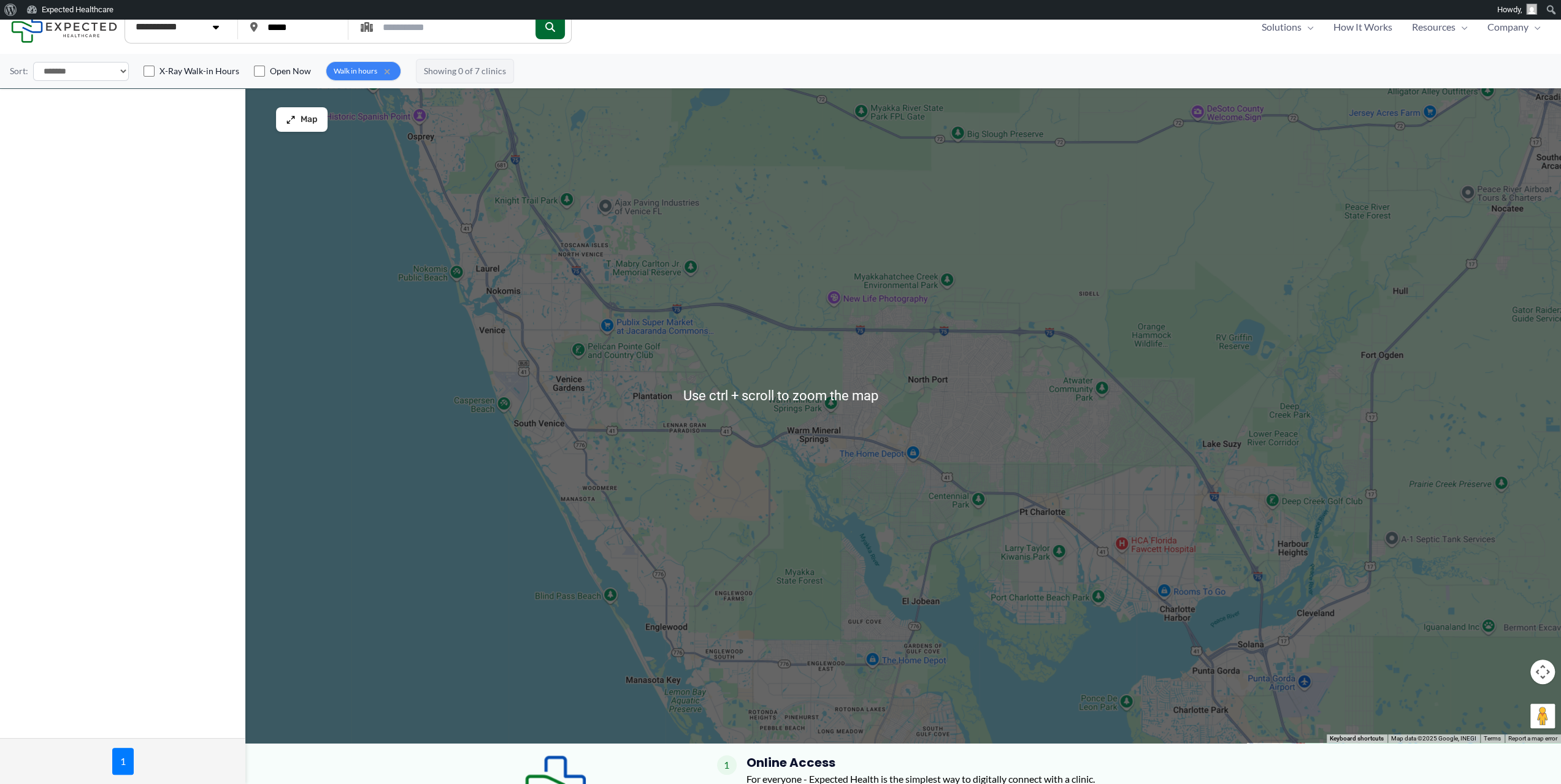
scroll to position [61, 0]
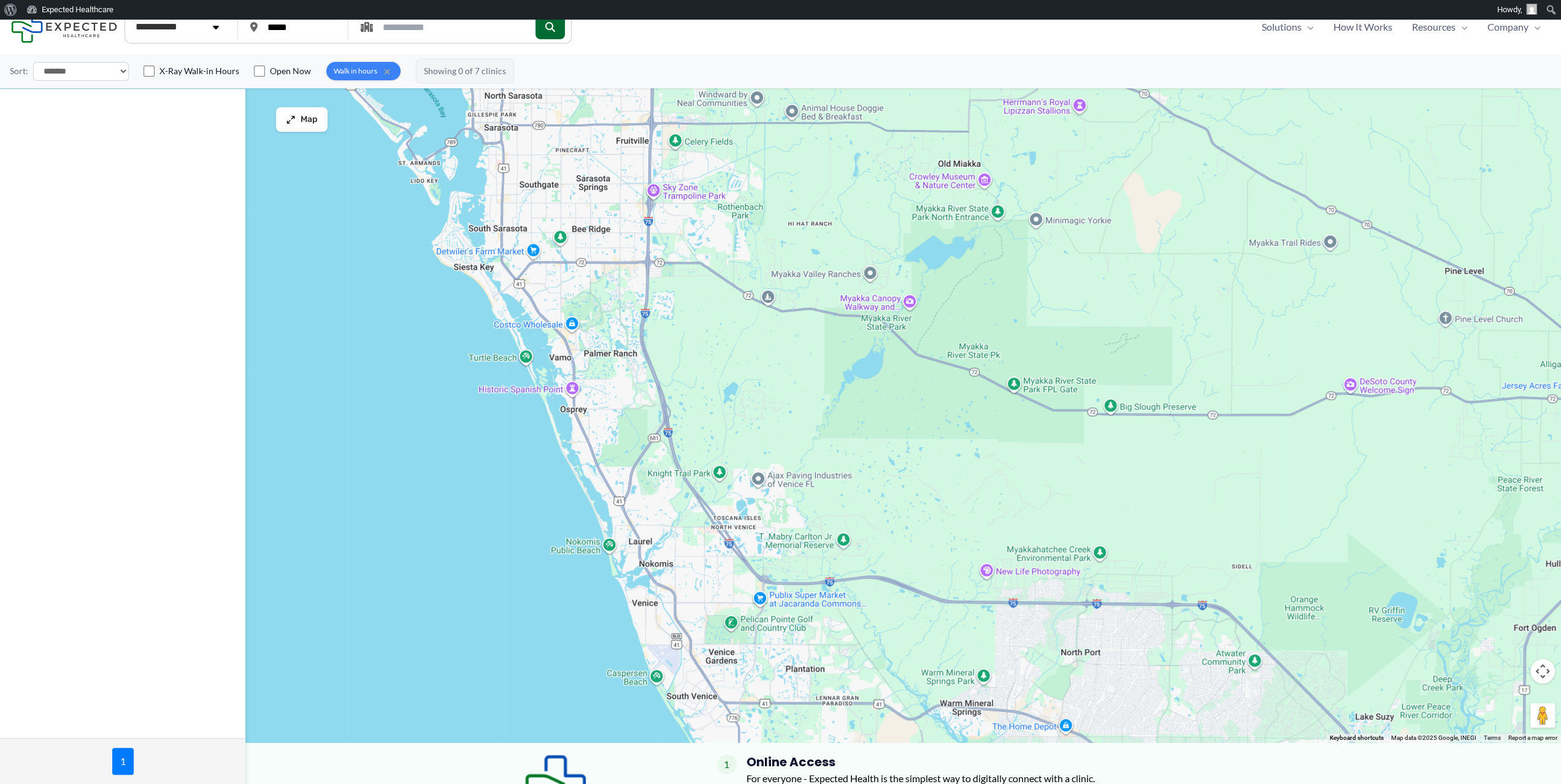
drag, startPoint x: 678, startPoint y: 393, endPoint x: 824, endPoint y: 661, distance: 305.2
click at [826, 663] on div at bounding box center [780, 394] width 1561 height 695
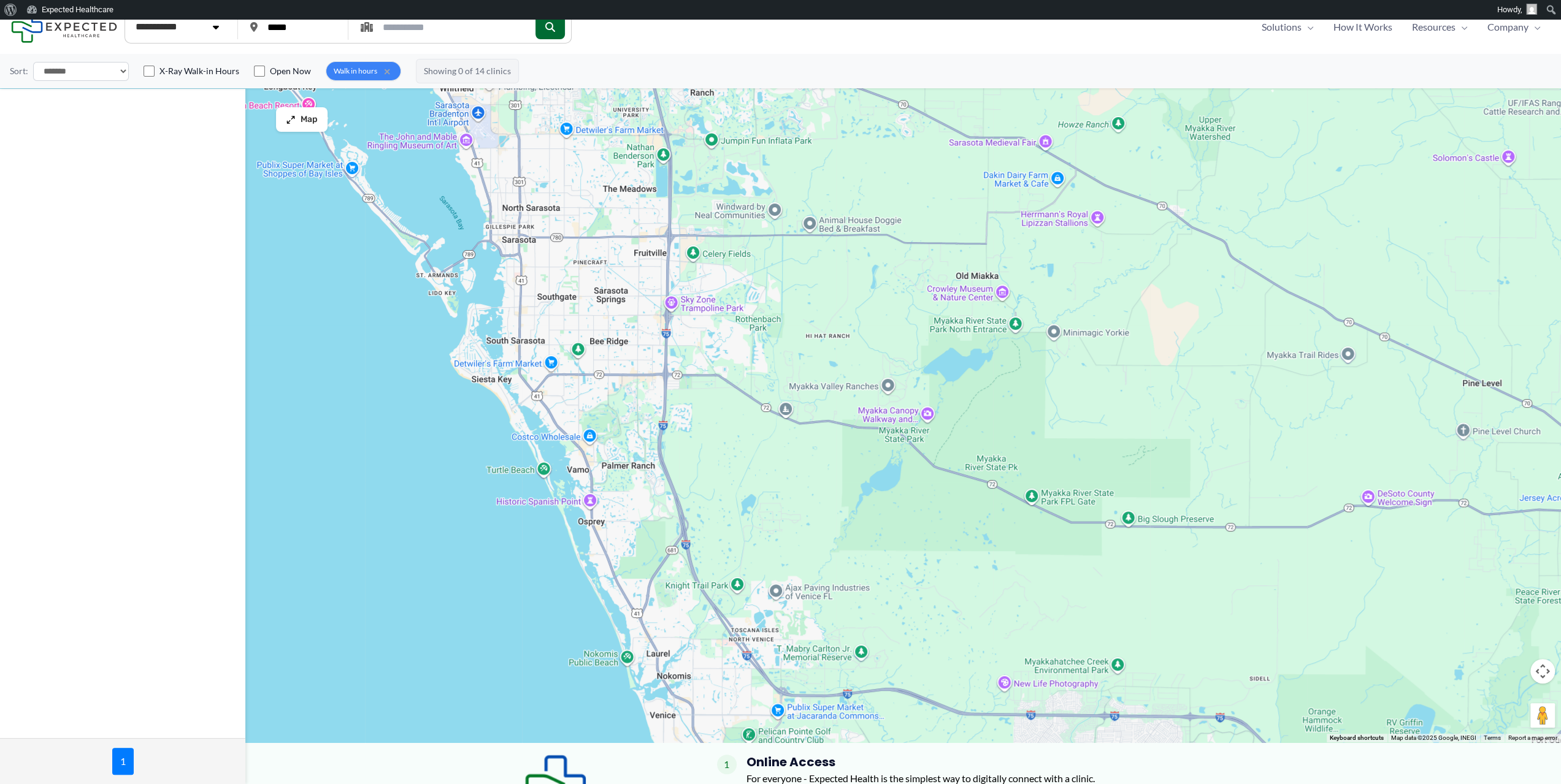
drag, startPoint x: 699, startPoint y: 371, endPoint x: 731, endPoint y: 500, distance: 132.9
click at [731, 500] on div at bounding box center [780, 394] width 1561 height 695
click at [106, 74] on select "**********" at bounding box center [81, 71] width 96 height 19
click at [169, 24] on select "**********" at bounding box center [180, 27] width 103 height 24
select select "**********"
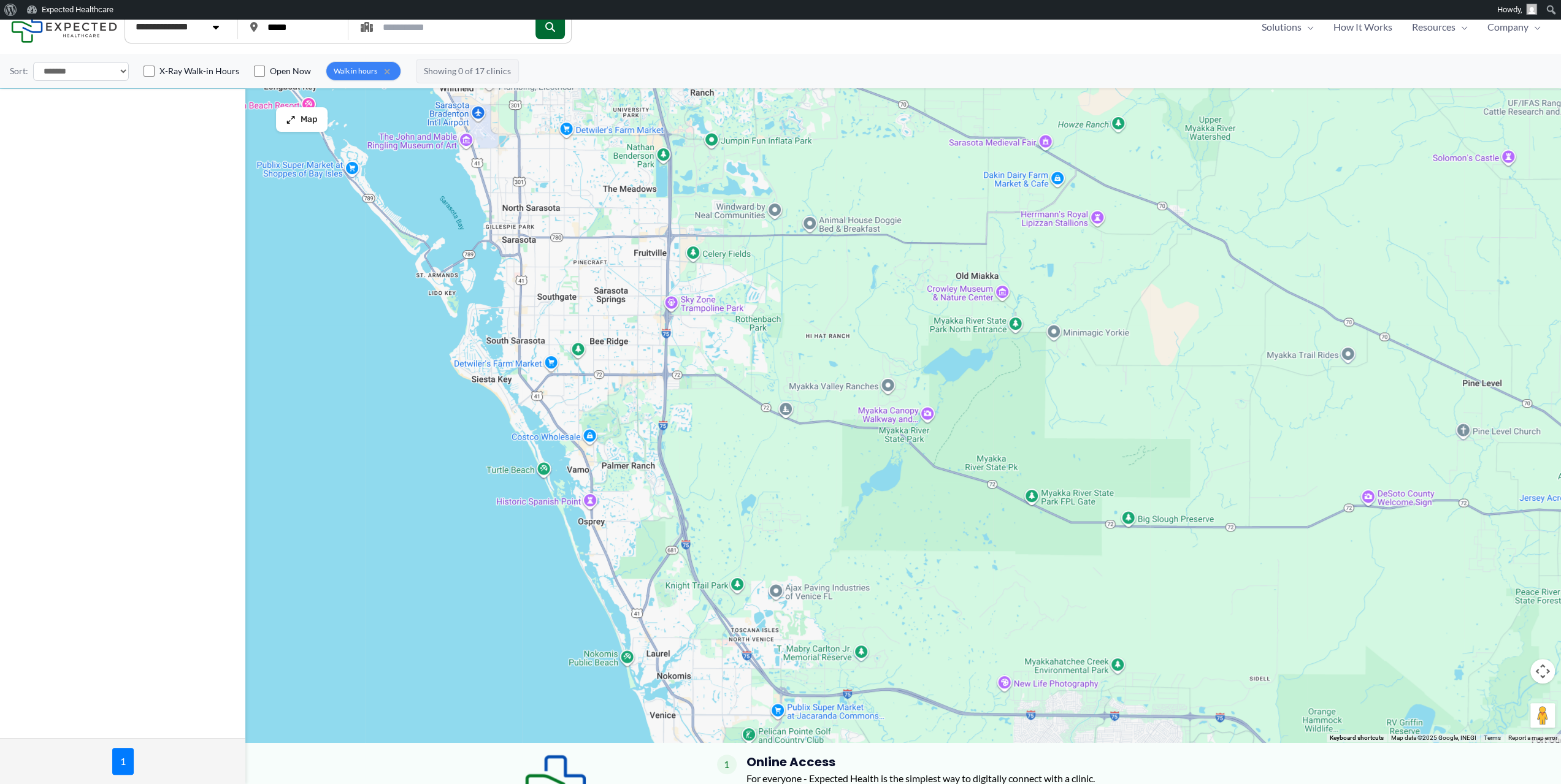
click at [128, 15] on select "**********" at bounding box center [180, 27] width 103 height 24
click at [381, 69] on span "×" at bounding box center [387, 71] width 14 height 14
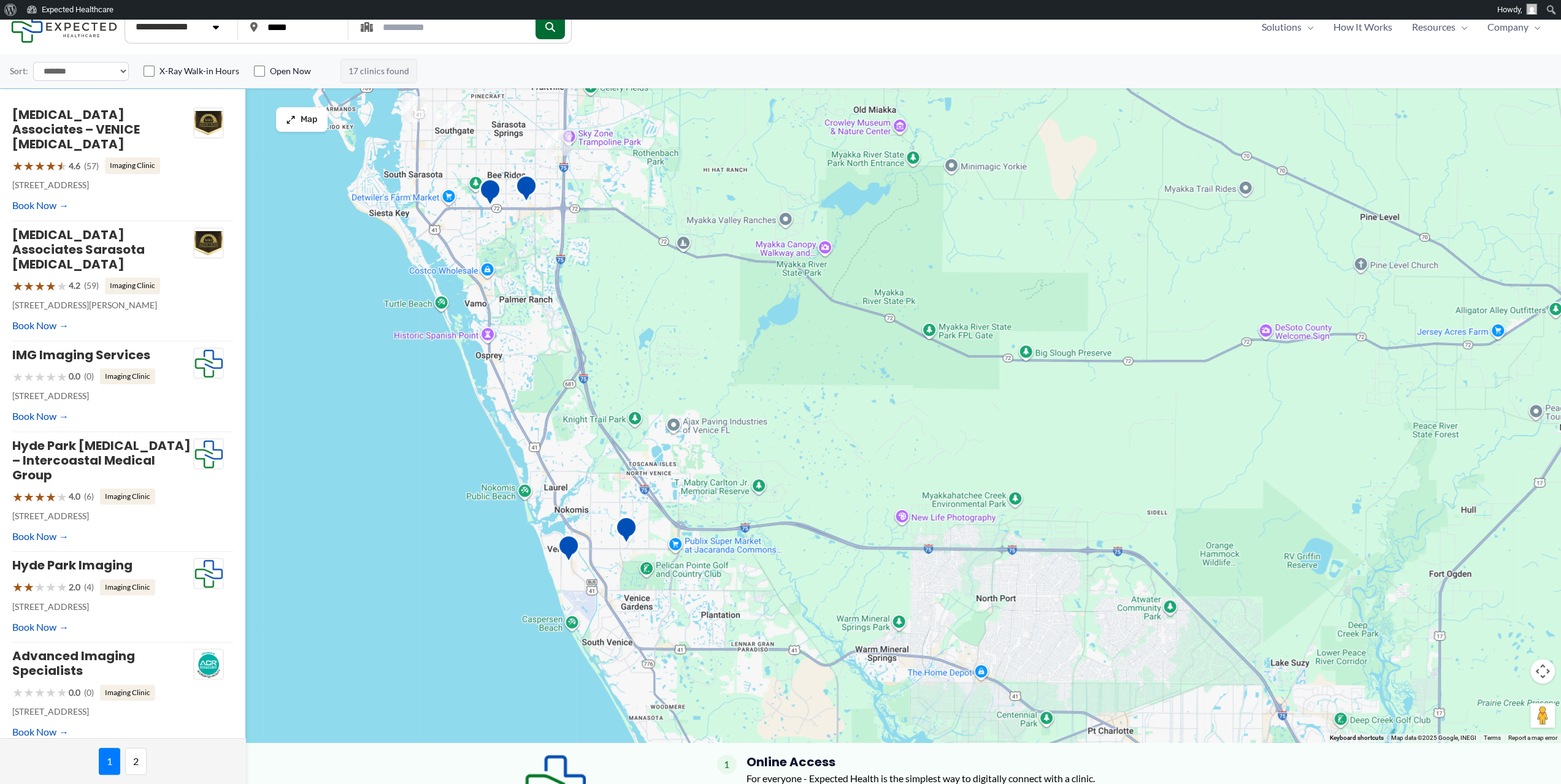
drag, startPoint x: 670, startPoint y: 557, endPoint x: 568, endPoint y: 389, distance: 196.5
click at [568, 389] on div at bounding box center [780, 394] width 1561 height 695
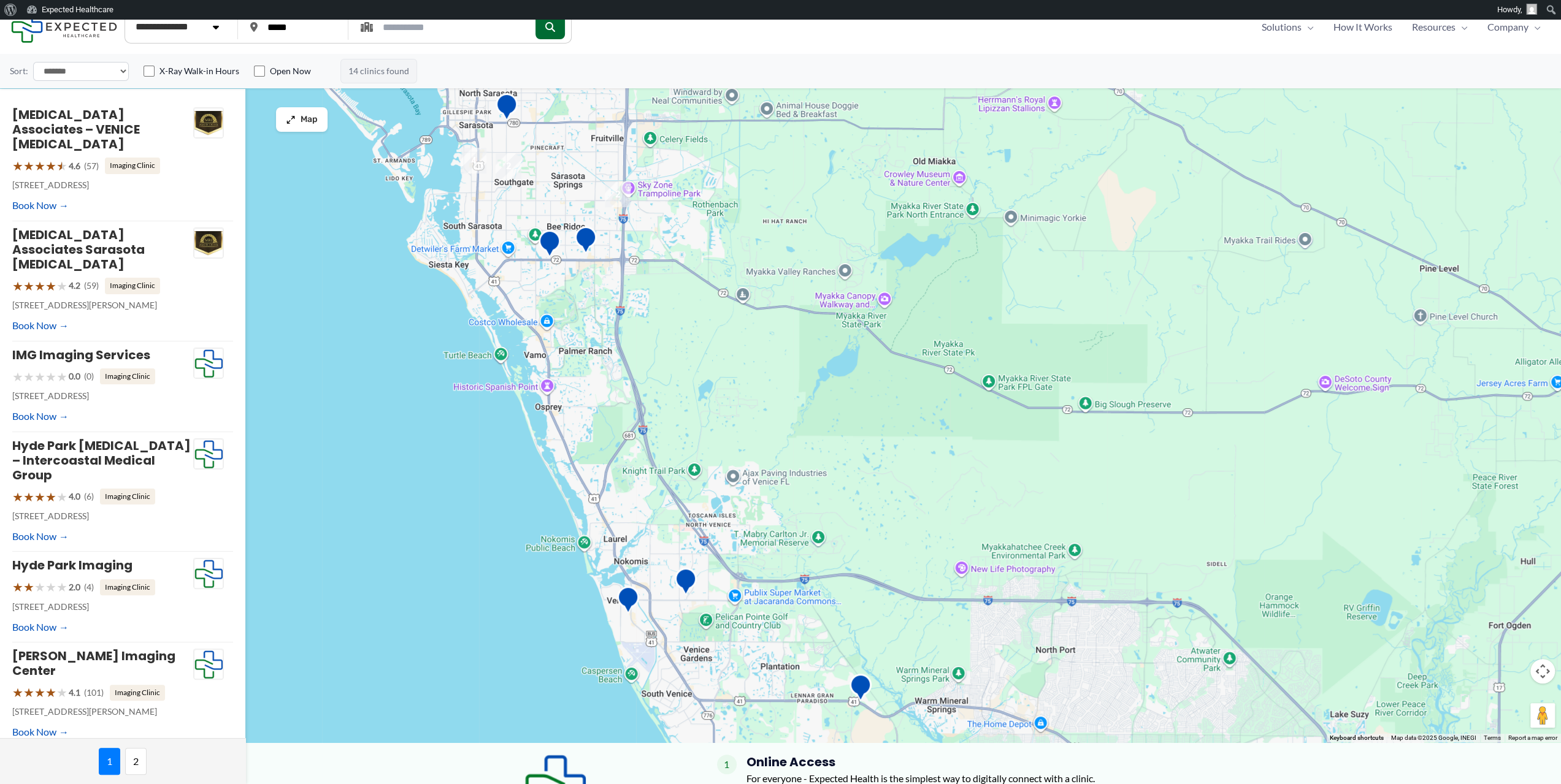
drag, startPoint x: 419, startPoint y: 291, endPoint x: 472, endPoint y: 340, distance: 72.2
click at [472, 340] on div at bounding box center [780, 394] width 1561 height 695
